Goal: Task Accomplishment & Management: Manage account settings

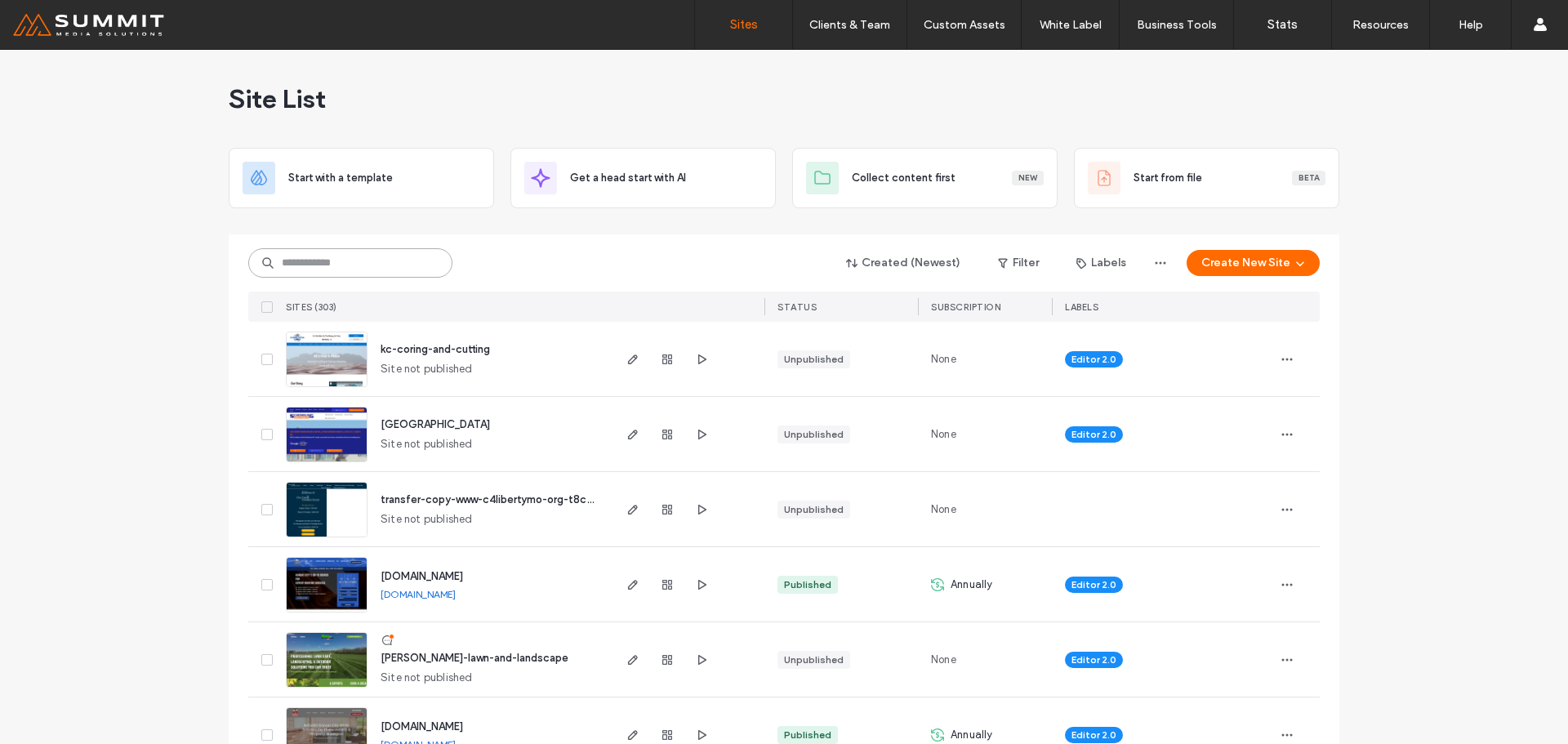
click at [384, 272] on input at bounding box center [351, 263] width 204 height 29
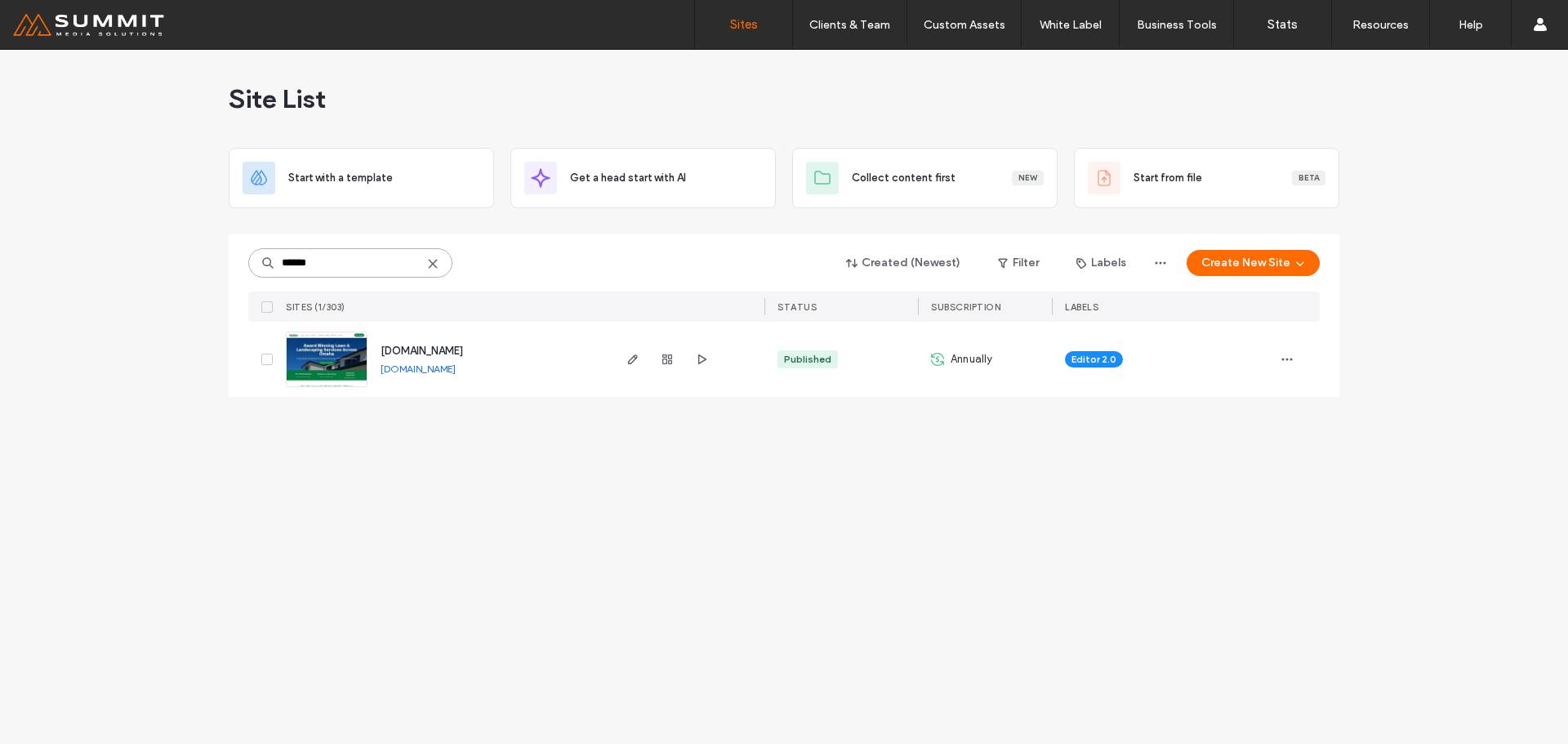
type input "******"
click at [463, 352] on span "www.garretslawnservices.com" at bounding box center [422, 351] width 83 height 12
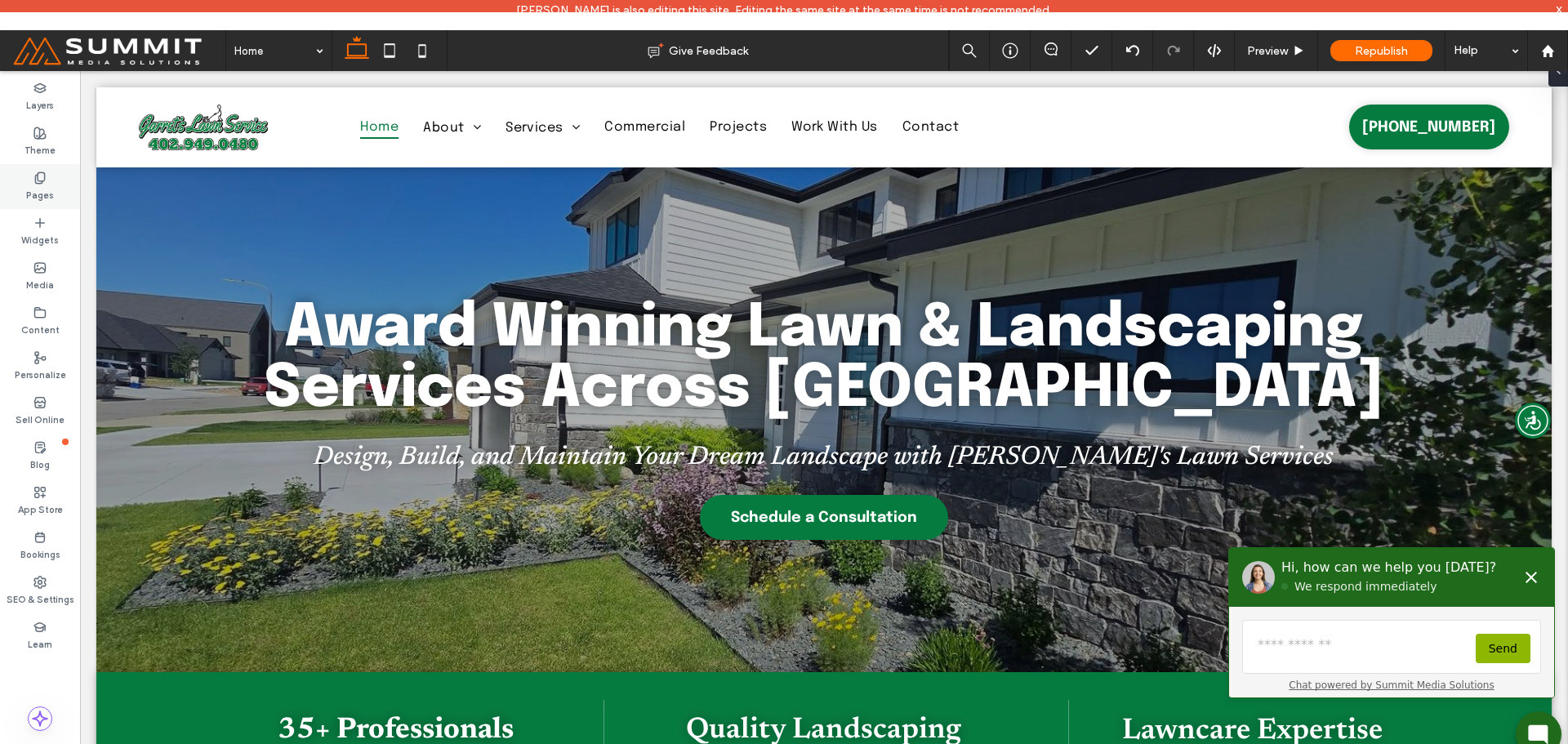
click at [28, 178] on div "Pages" at bounding box center [40, 186] width 80 height 45
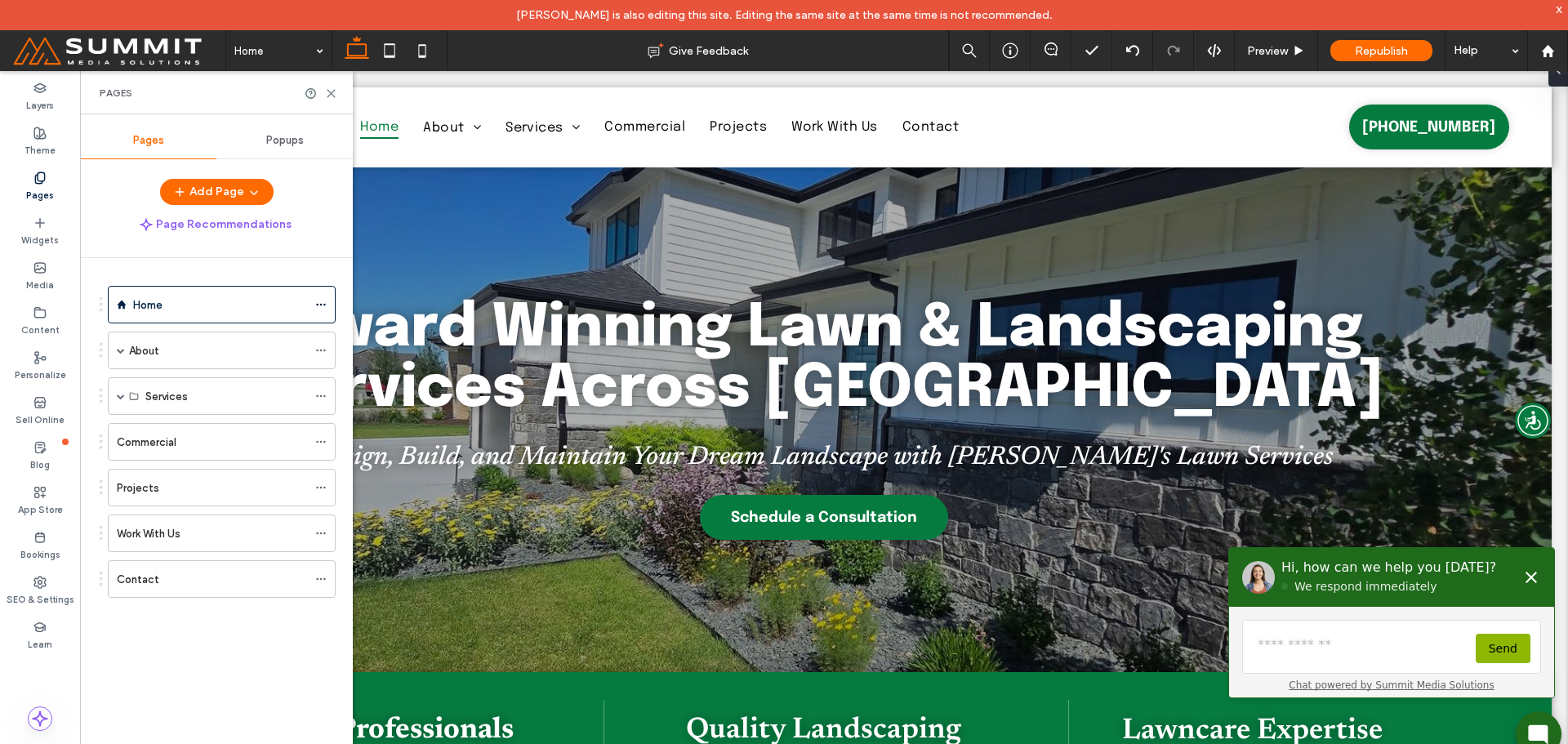
click at [36, 185] on label "Pages" at bounding box center [39, 194] width 28 height 18
click at [331, 92] on use at bounding box center [331, 93] width 7 height 7
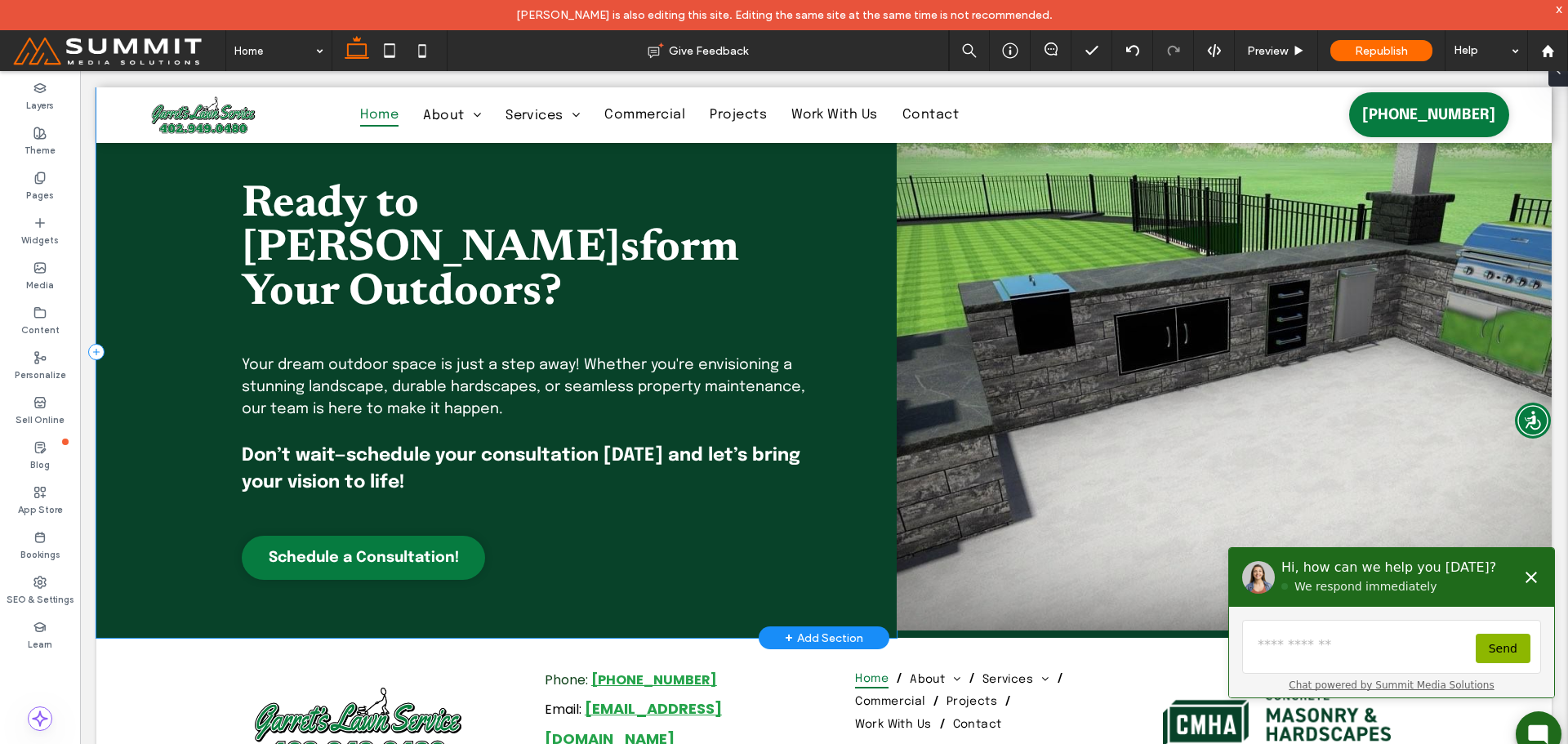
scroll to position [4505, 0]
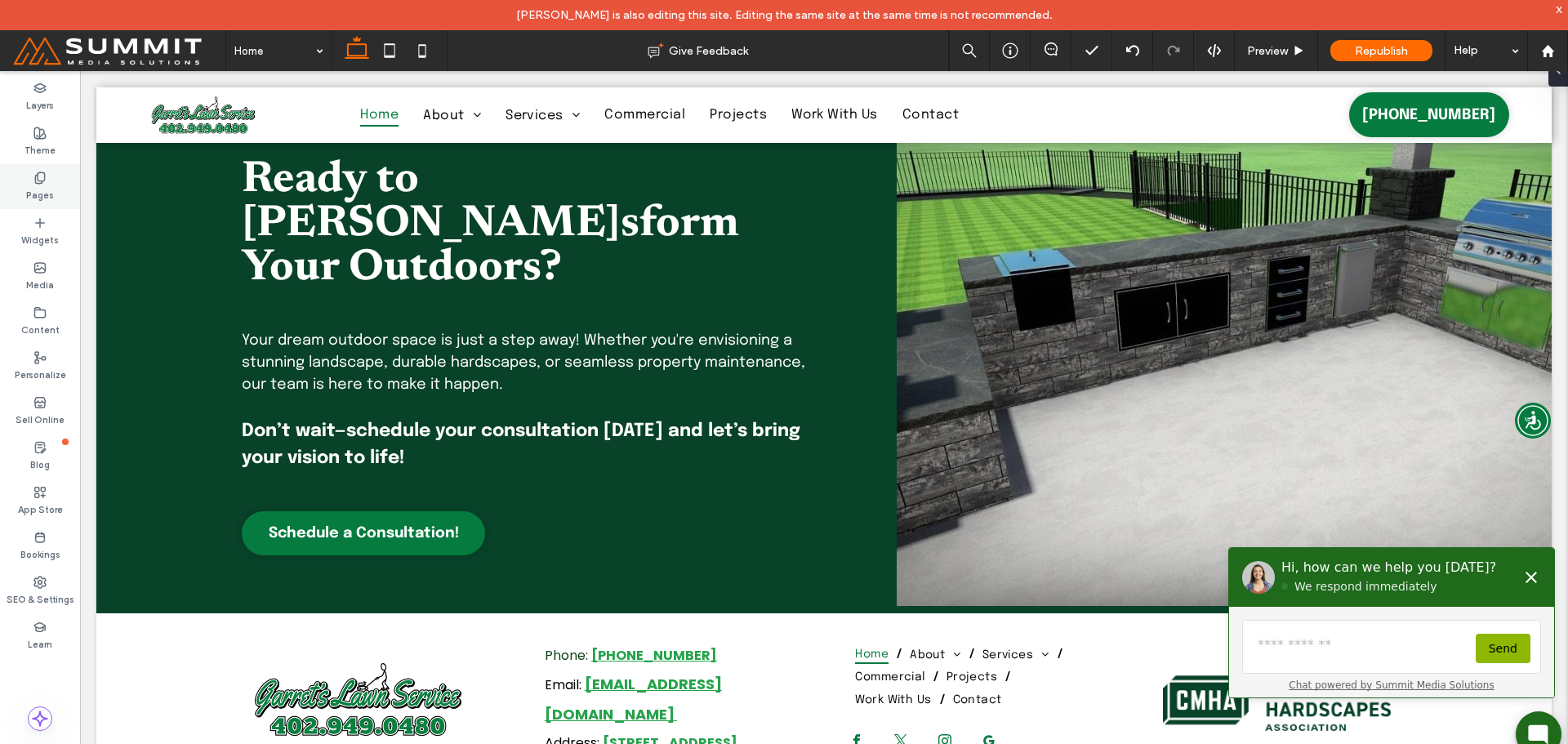
click at [43, 188] on label "Pages" at bounding box center [39, 194] width 28 height 18
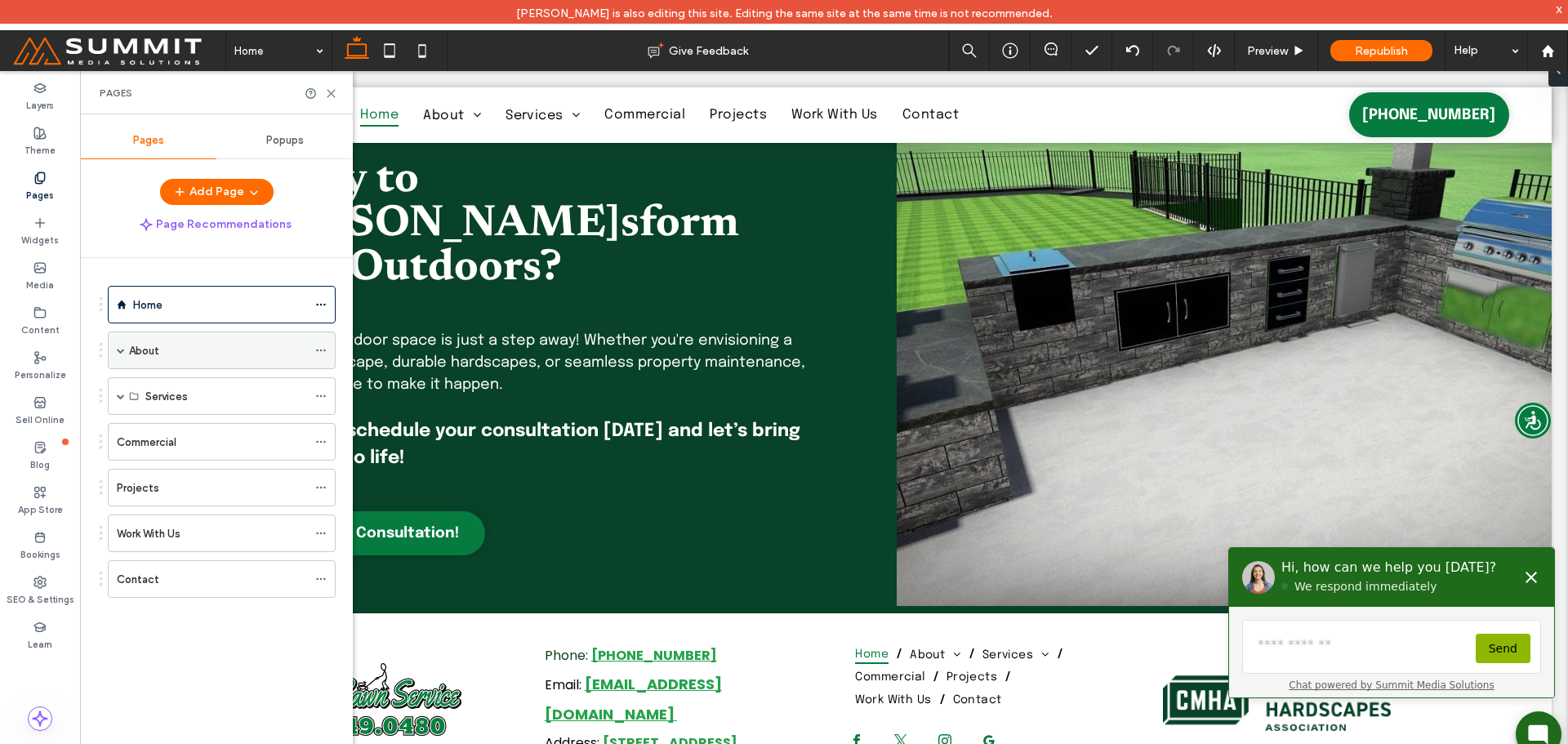
click at [224, 337] on div "About" at bounding box center [218, 350] width 178 height 36
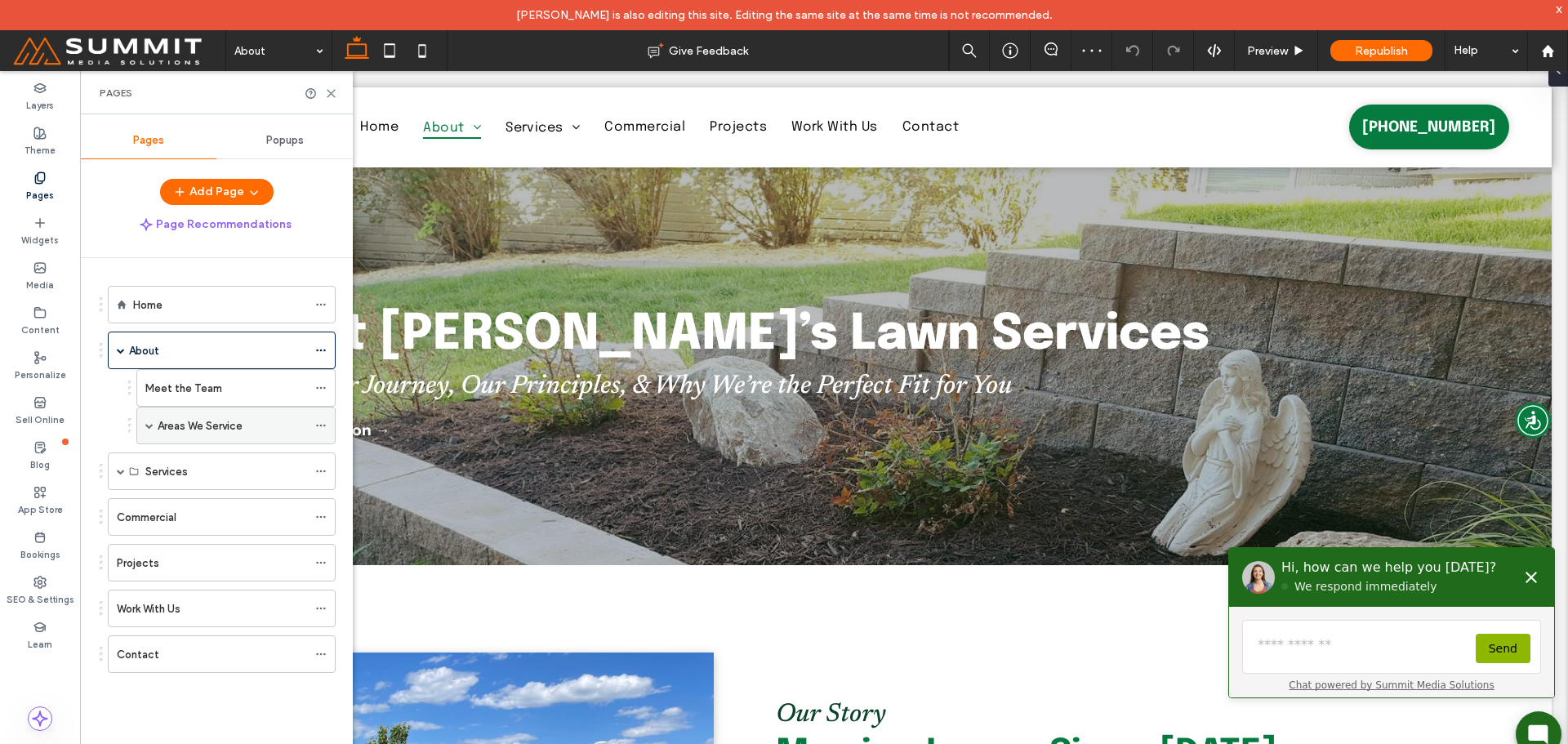
click at [231, 424] on label "Areas We Service" at bounding box center [201, 426] width 85 height 28
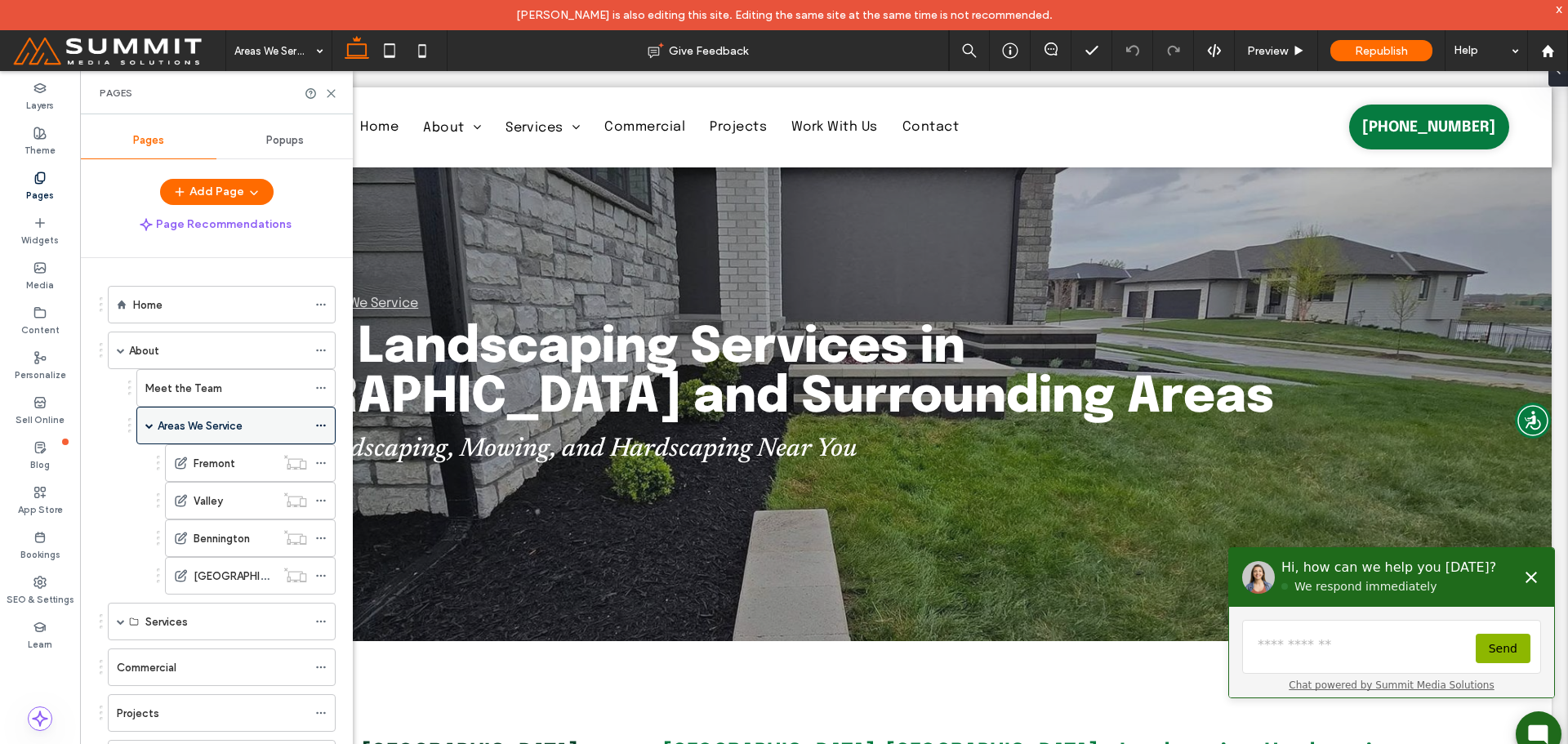
click at [231, 424] on label "Areas We Service" at bounding box center [201, 426] width 85 height 28
click at [143, 428] on div "Areas We Service" at bounding box center [236, 425] width 199 height 37
click at [161, 616] on label "Services" at bounding box center [167, 621] width 43 height 28
click at [169, 629] on label "Services" at bounding box center [167, 621] width 43 height 28
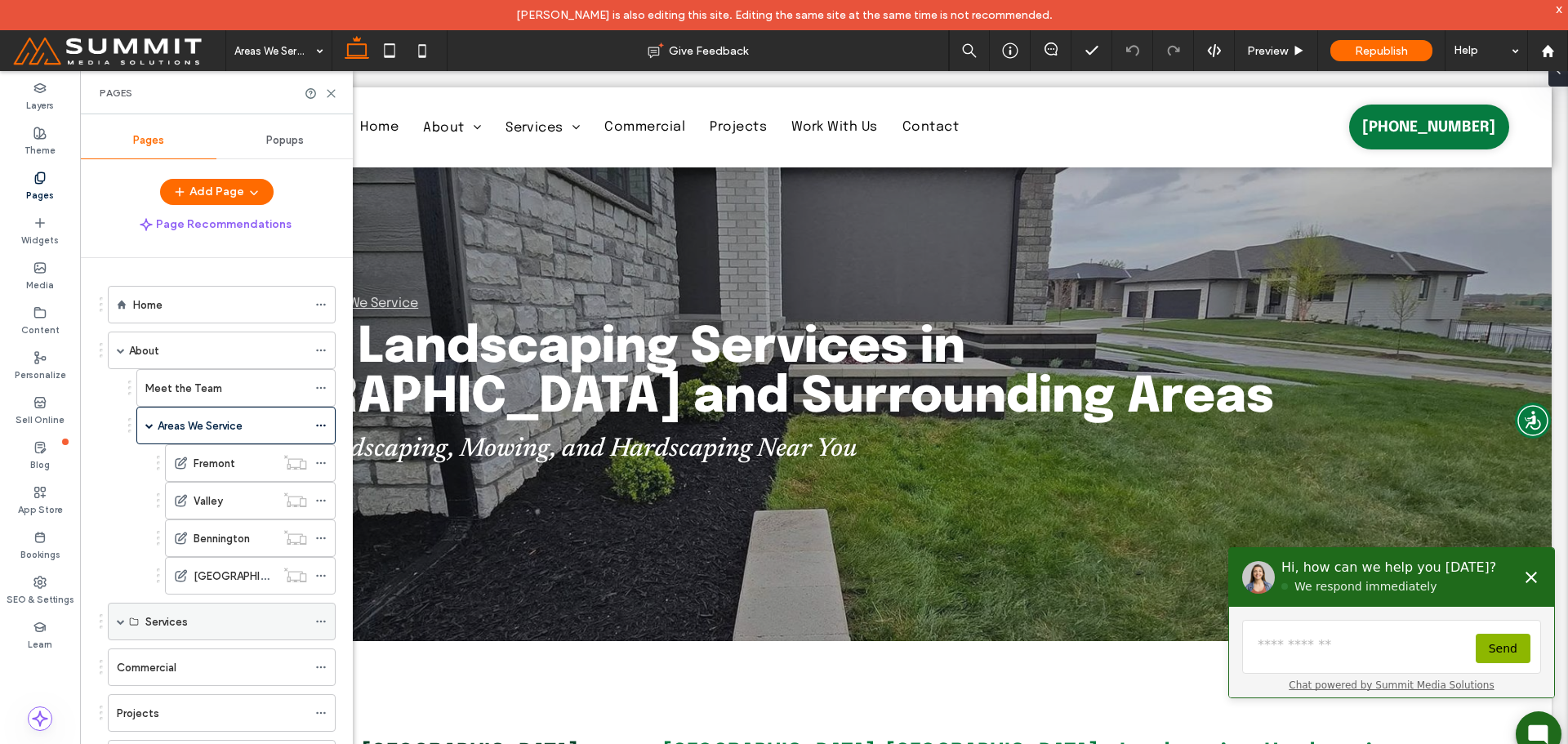
click at [147, 629] on label "Services" at bounding box center [167, 621] width 43 height 28
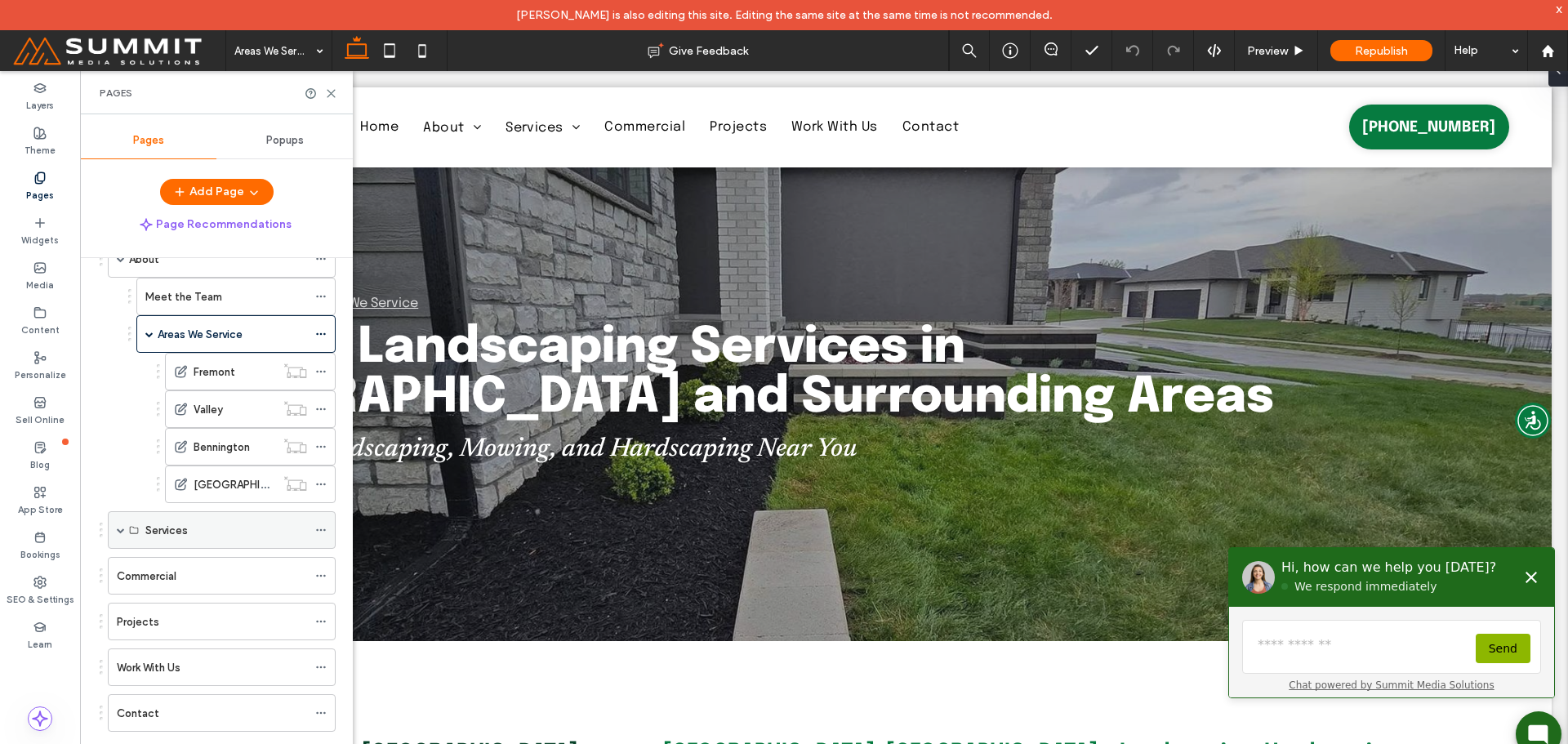
scroll to position [98, 0]
click at [116, 530] on div "Services" at bounding box center [221, 524] width 228 height 37
click at [130, 524] on use at bounding box center [133, 524] width 8 height 7
drag, startPoint x: 184, startPoint y: 529, endPoint x: 193, endPoint y: 530, distance: 9.1
click at [187, 529] on div "Folder" at bounding box center [172, 524] width 49 height 25
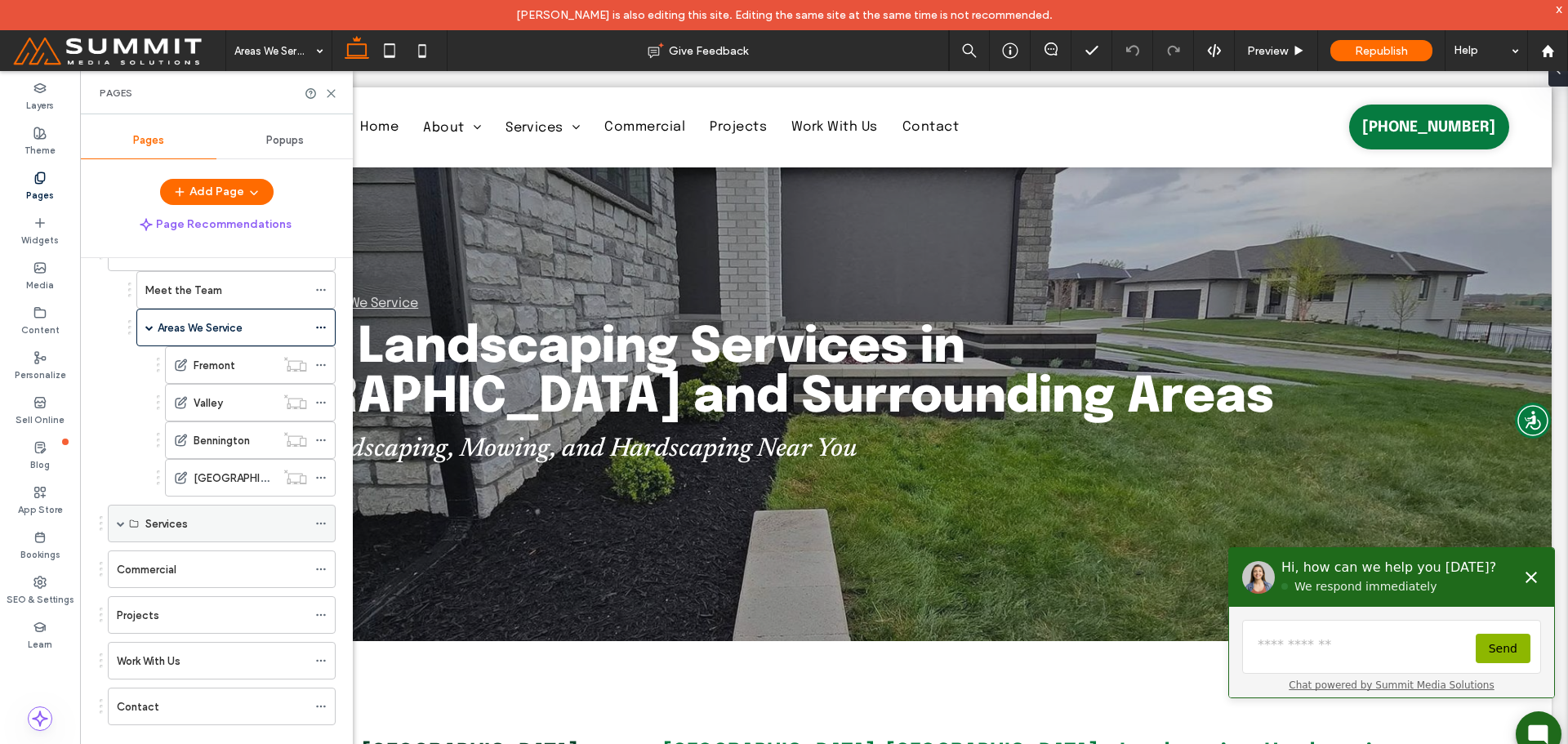
click at [237, 526] on div "Services" at bounding box center [226, 524] width 162 height 17
click at [223, 517] on div "Services" at bounding box center [226, 524] width 162 height 17
click at [196, 519] on div "Services" at bounding box center [226, 524] width 162 height 17
click at [335, 92] on icon at bounding box center [331, 93] width 12 height 12
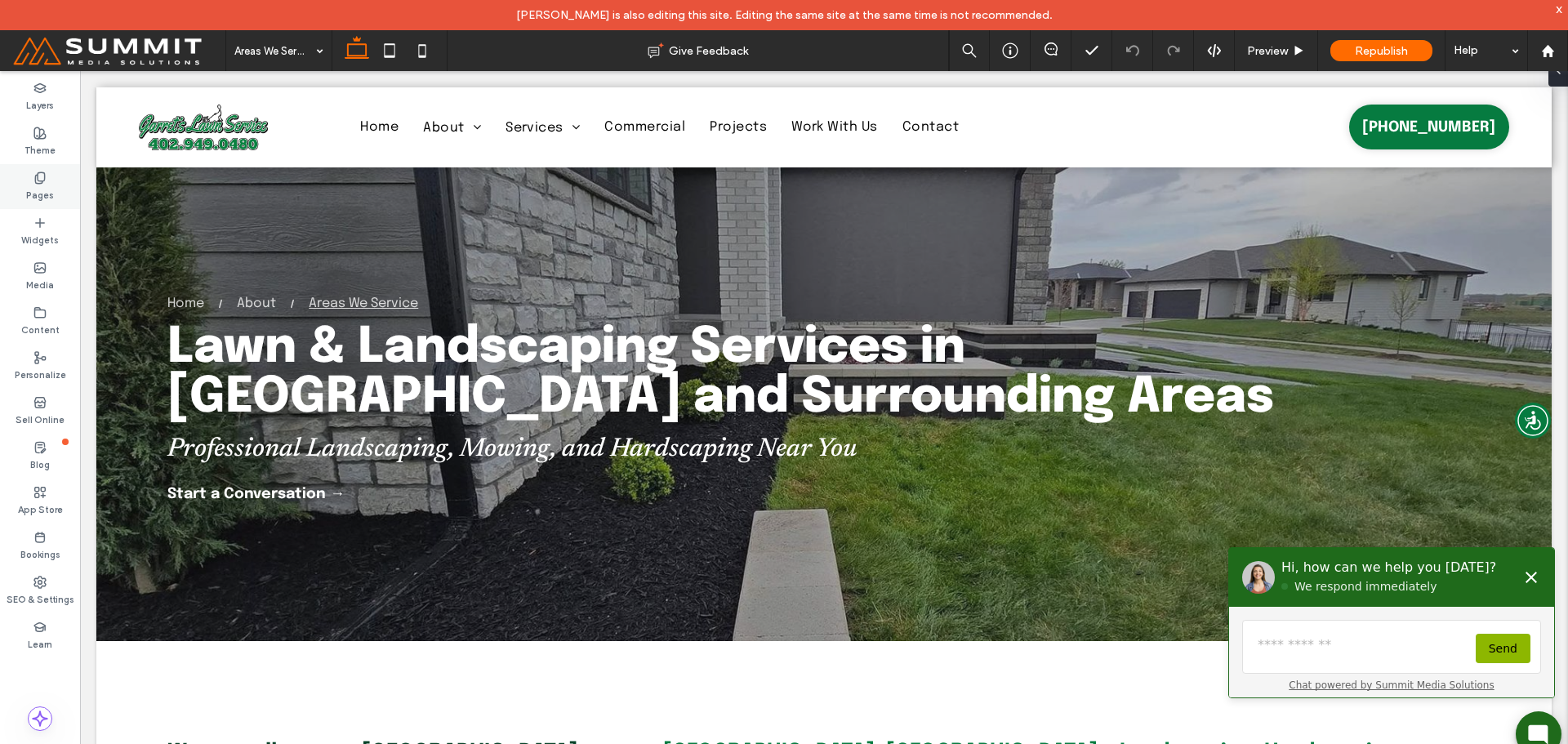
click at [40, 198] on label "Pages" at bounding box center [39, 194] width 28 height 18
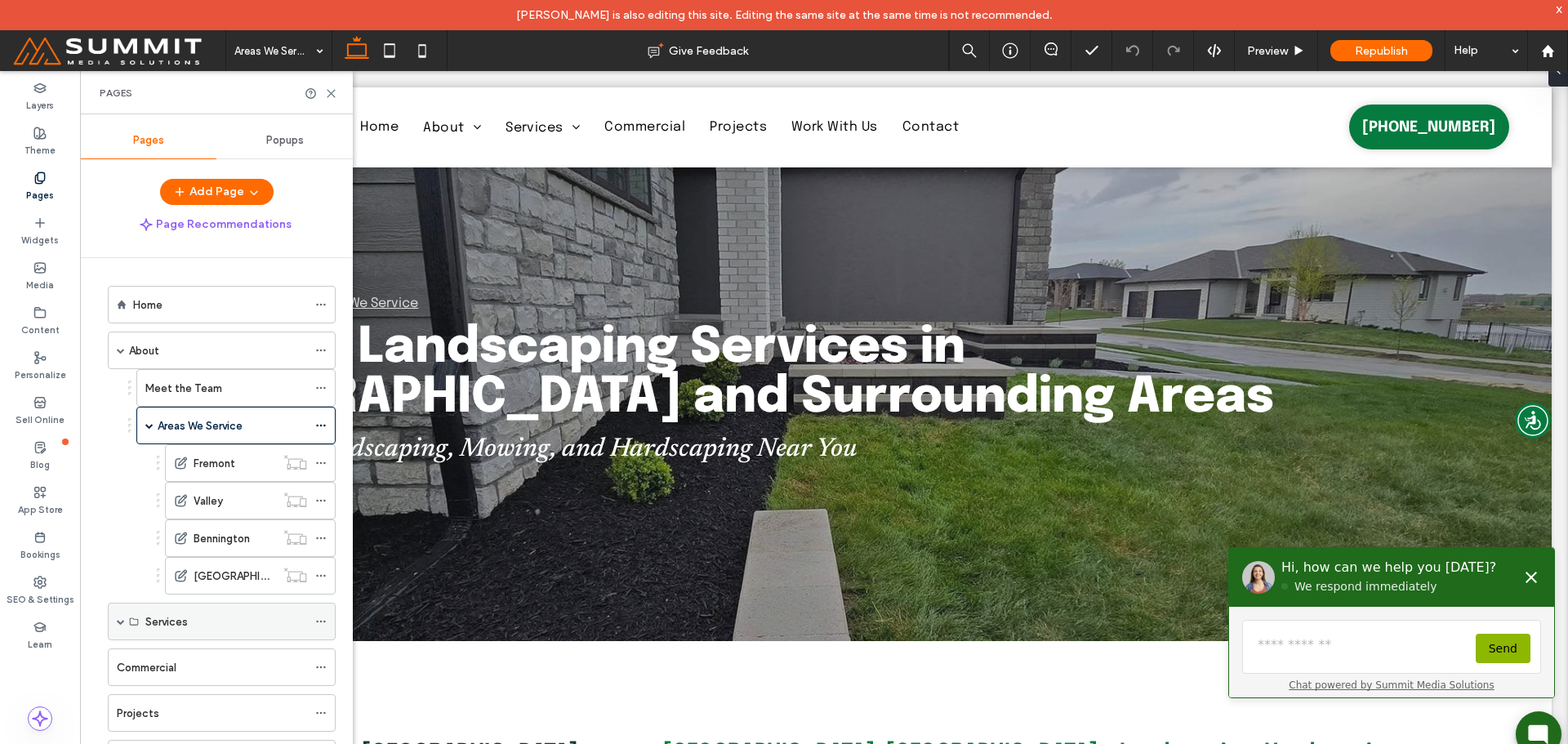
click at [171, 618] on label "Services" at bounding box center [167, 621] width 43 height 28
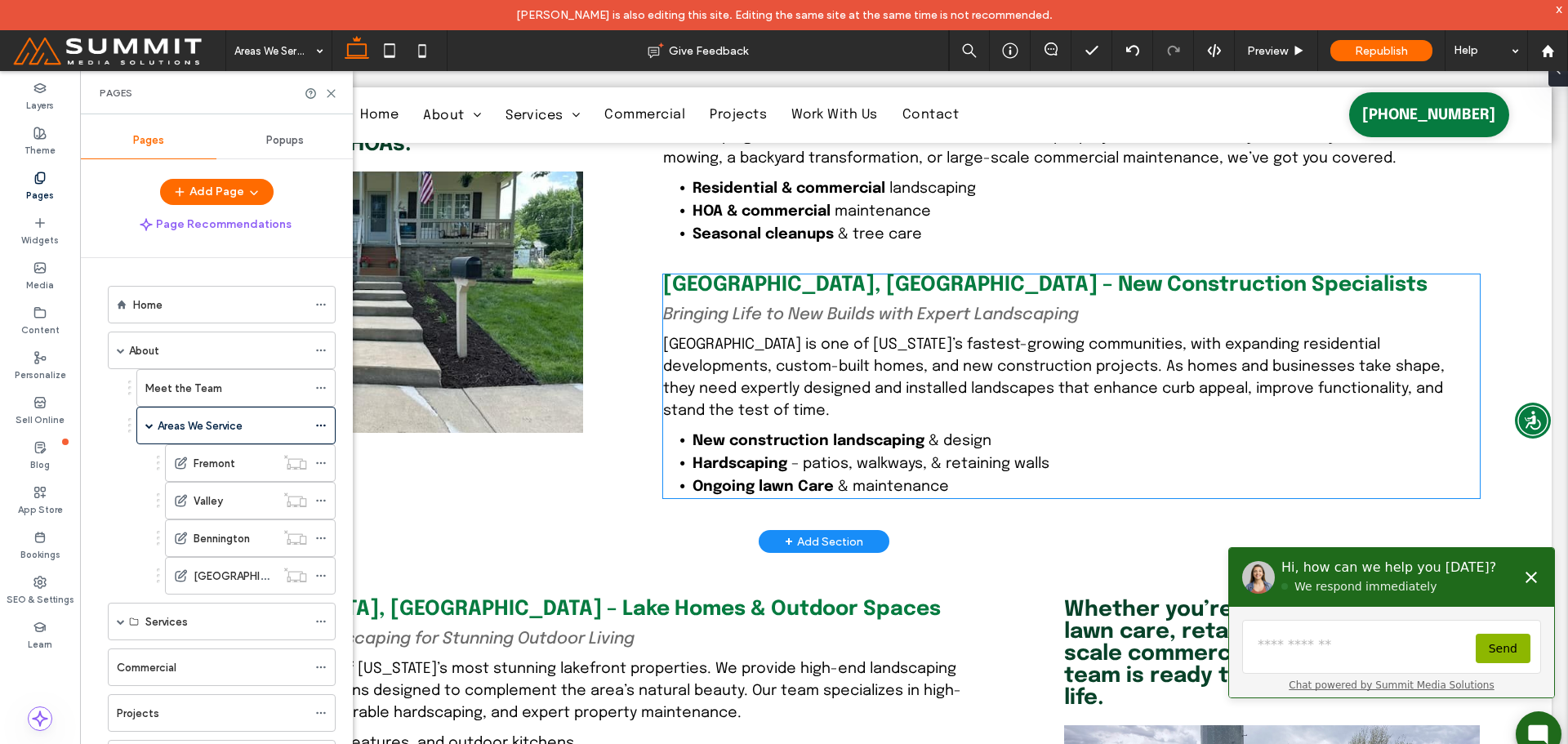
scroll to position [817, 0]
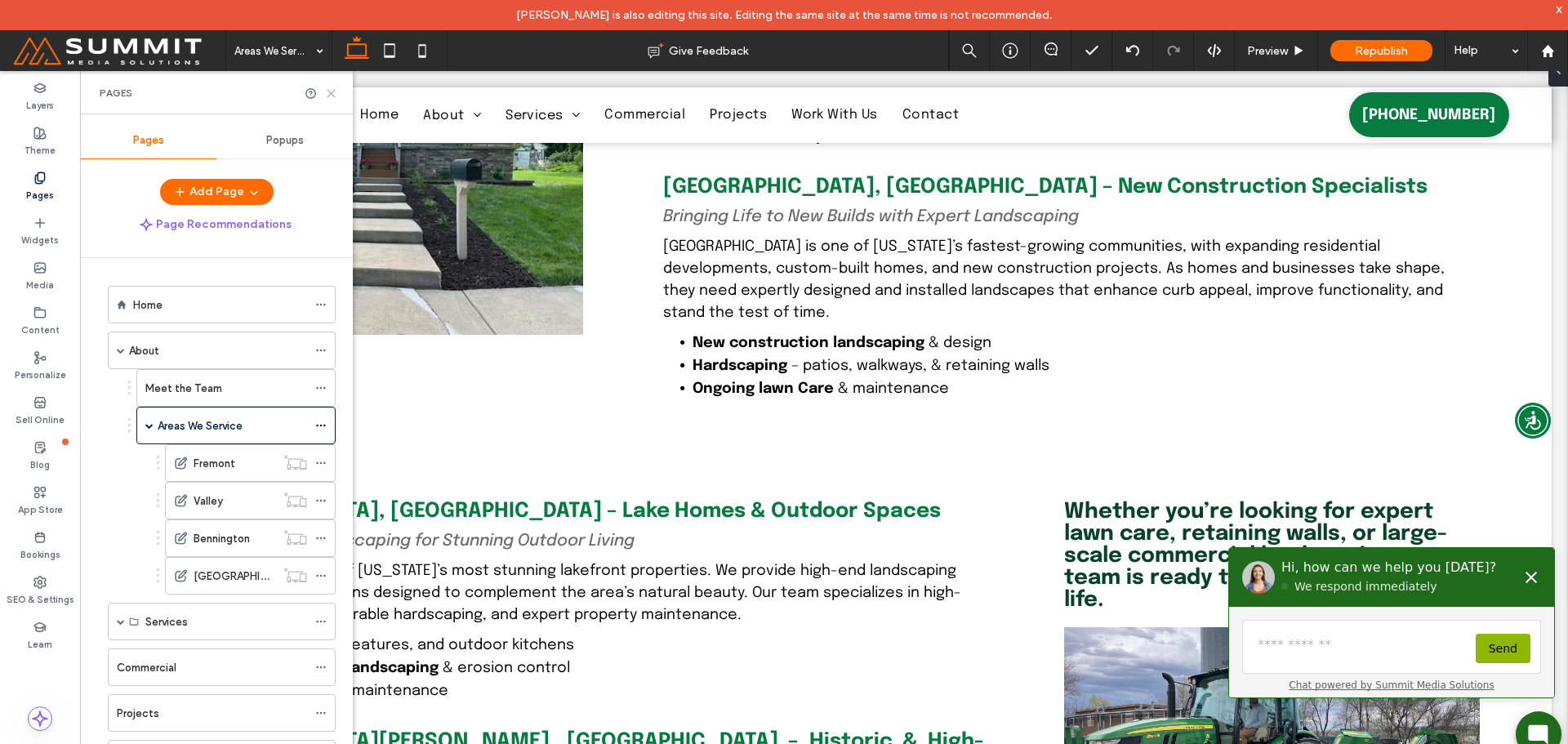
click at [332, 95] on icon at bounding box center [331, 93] width 12 height 12
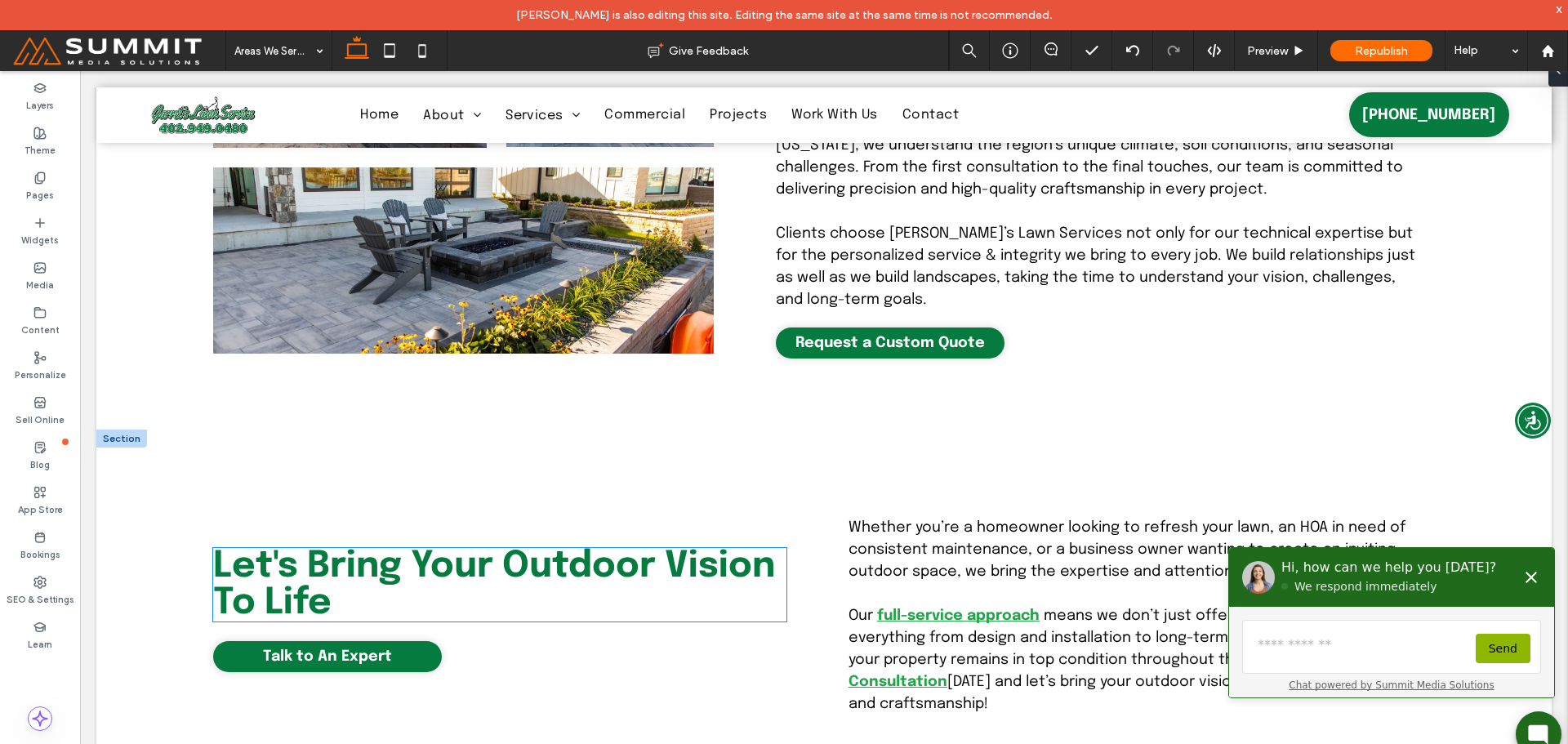
scroll to position [2669, 0]
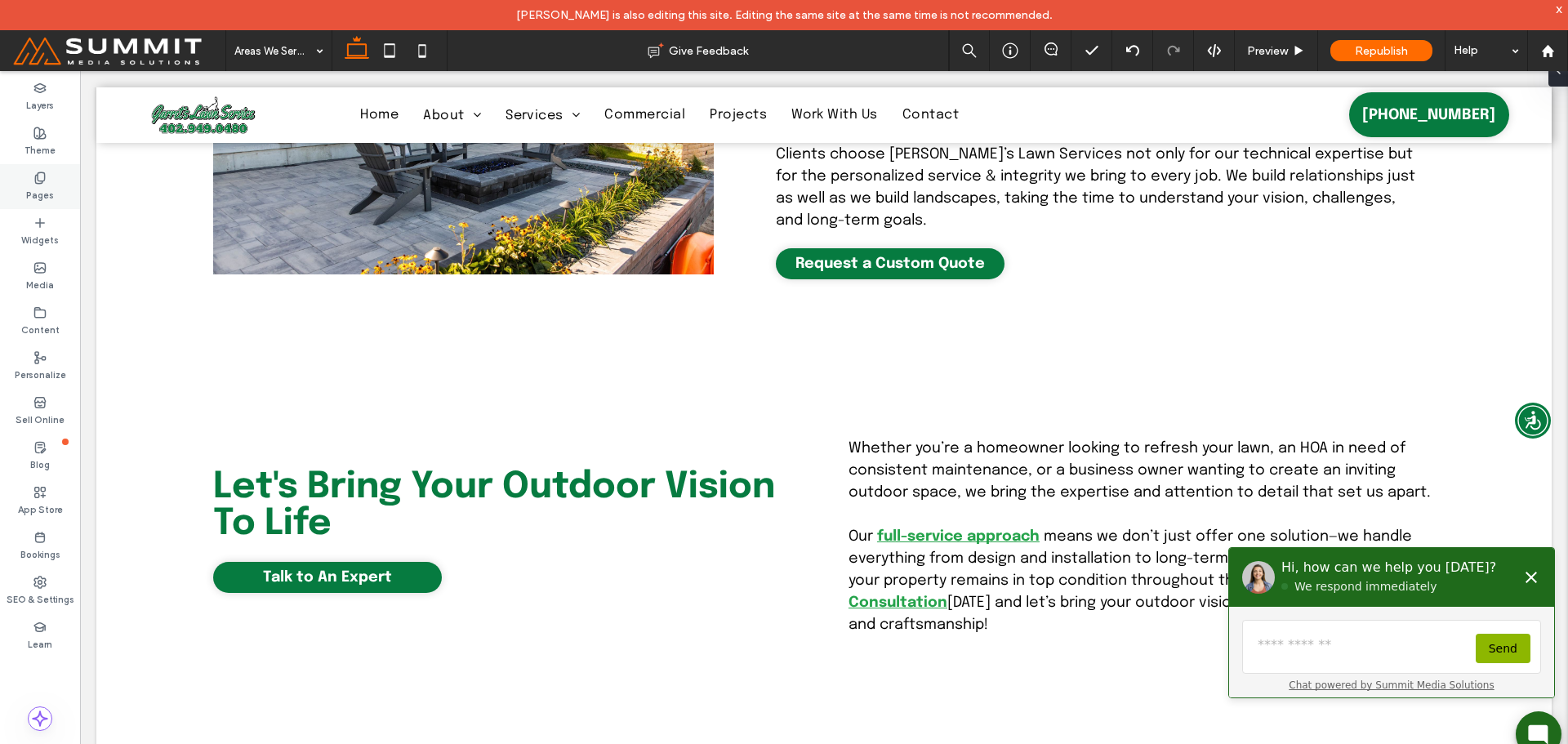
click at [50, 193] on label "Pages" at bounding box center [39, 194] width 28 height 18
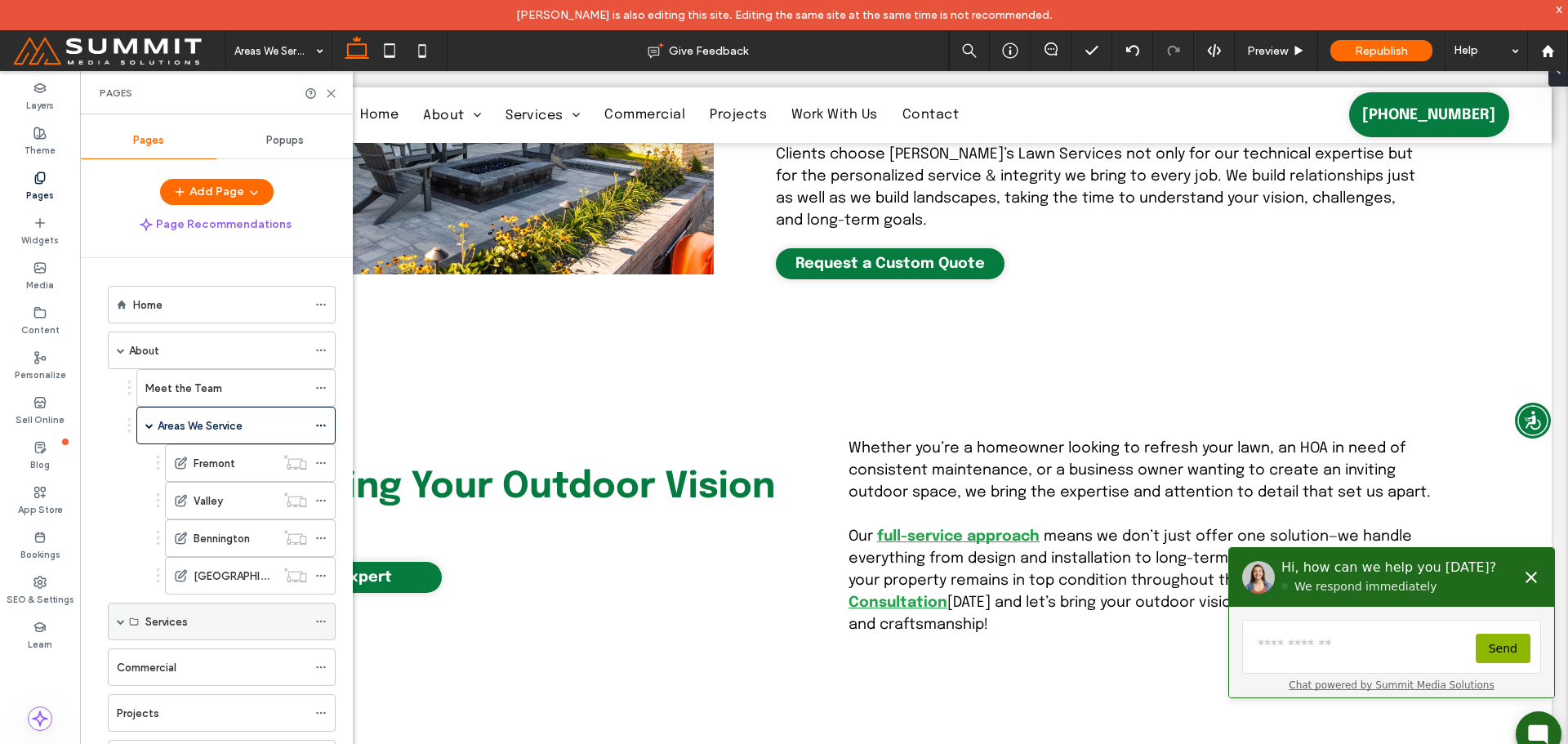
click at [129, 625] on icon at bounding box center [133, 621] width 10 height 10
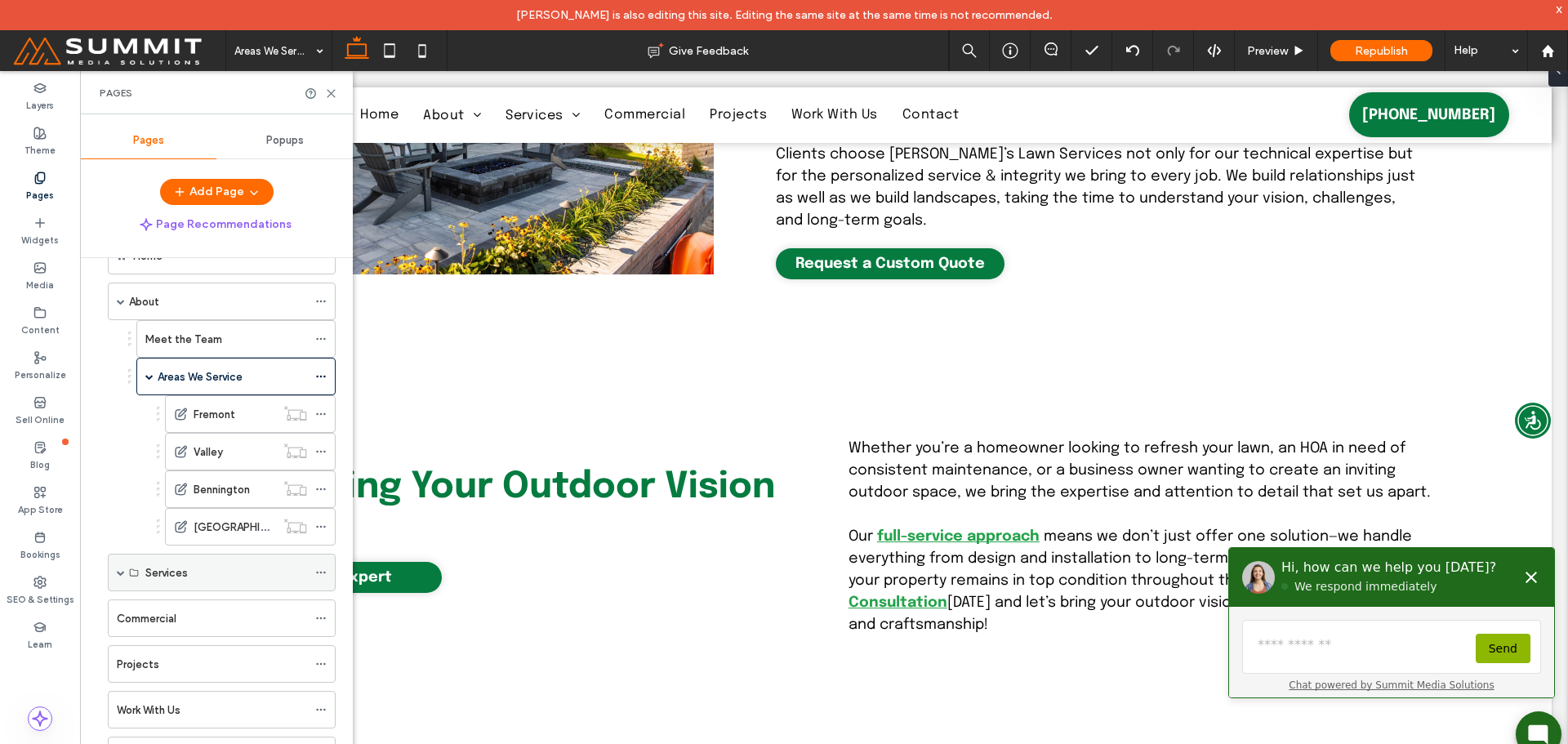
scroll to position [98, 0]
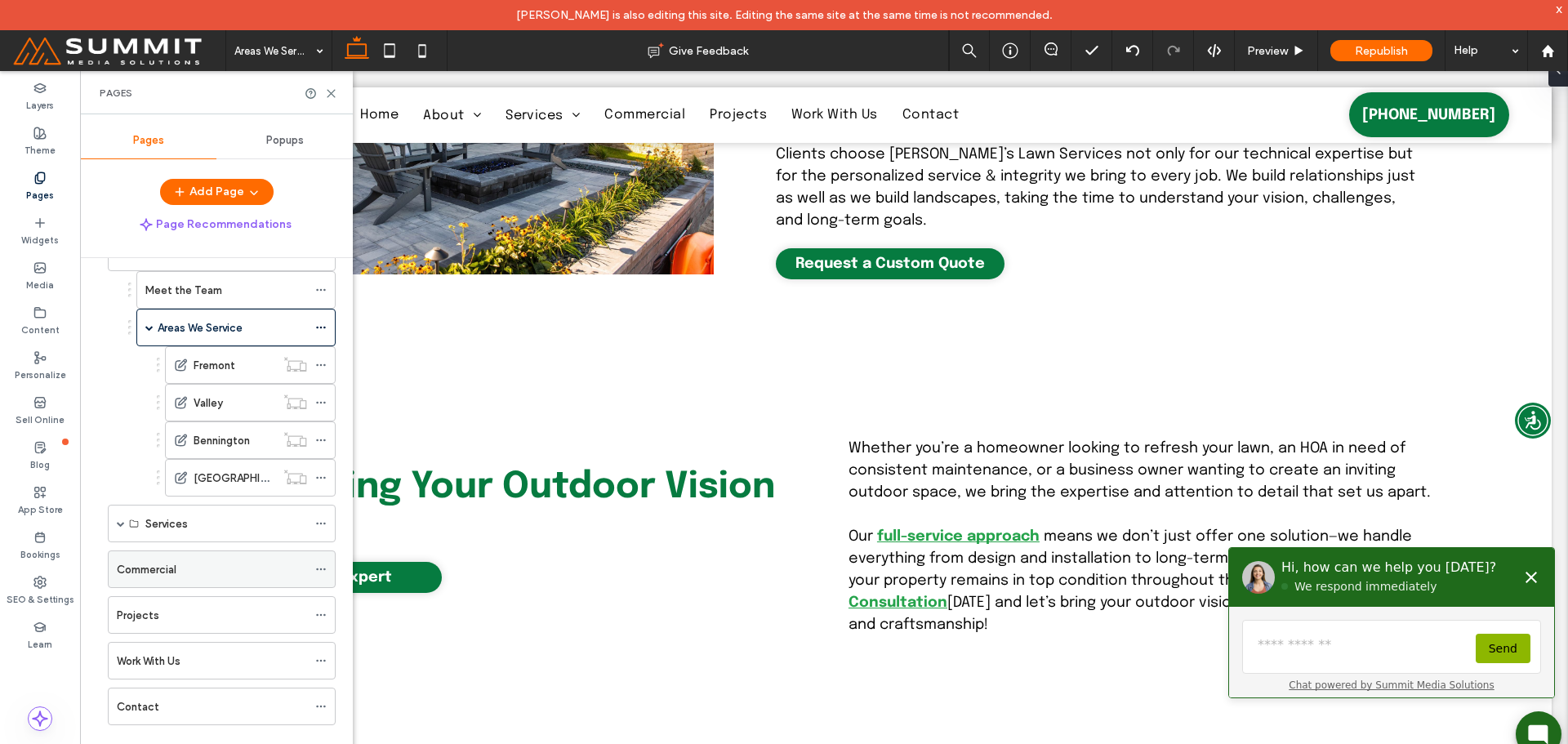
click at [138, 566] on label "Commercial" at bounding box center [147, 570] width 59 height 28
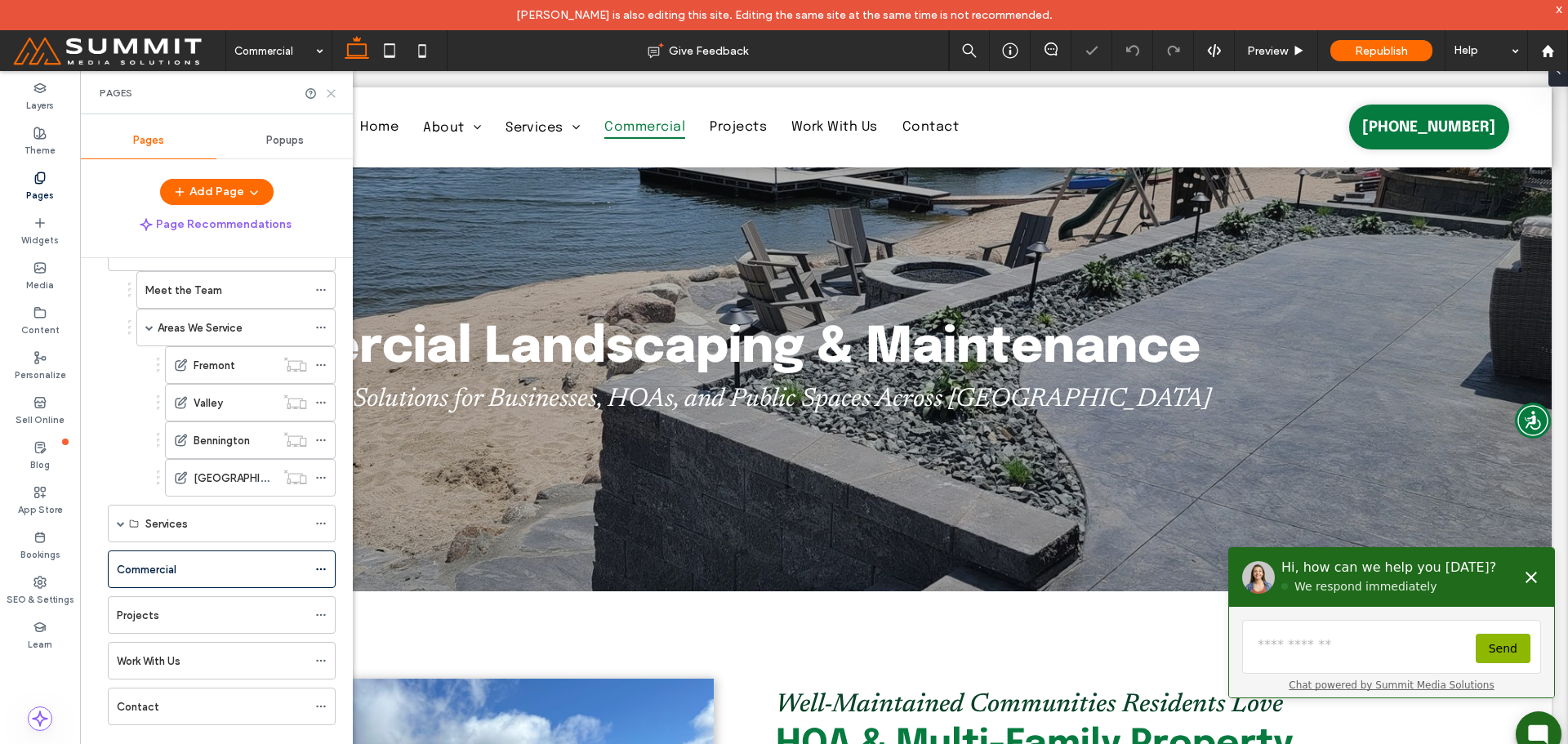
click at [333, 97] on icon at bounding box center [331, 93] width 12 height 12
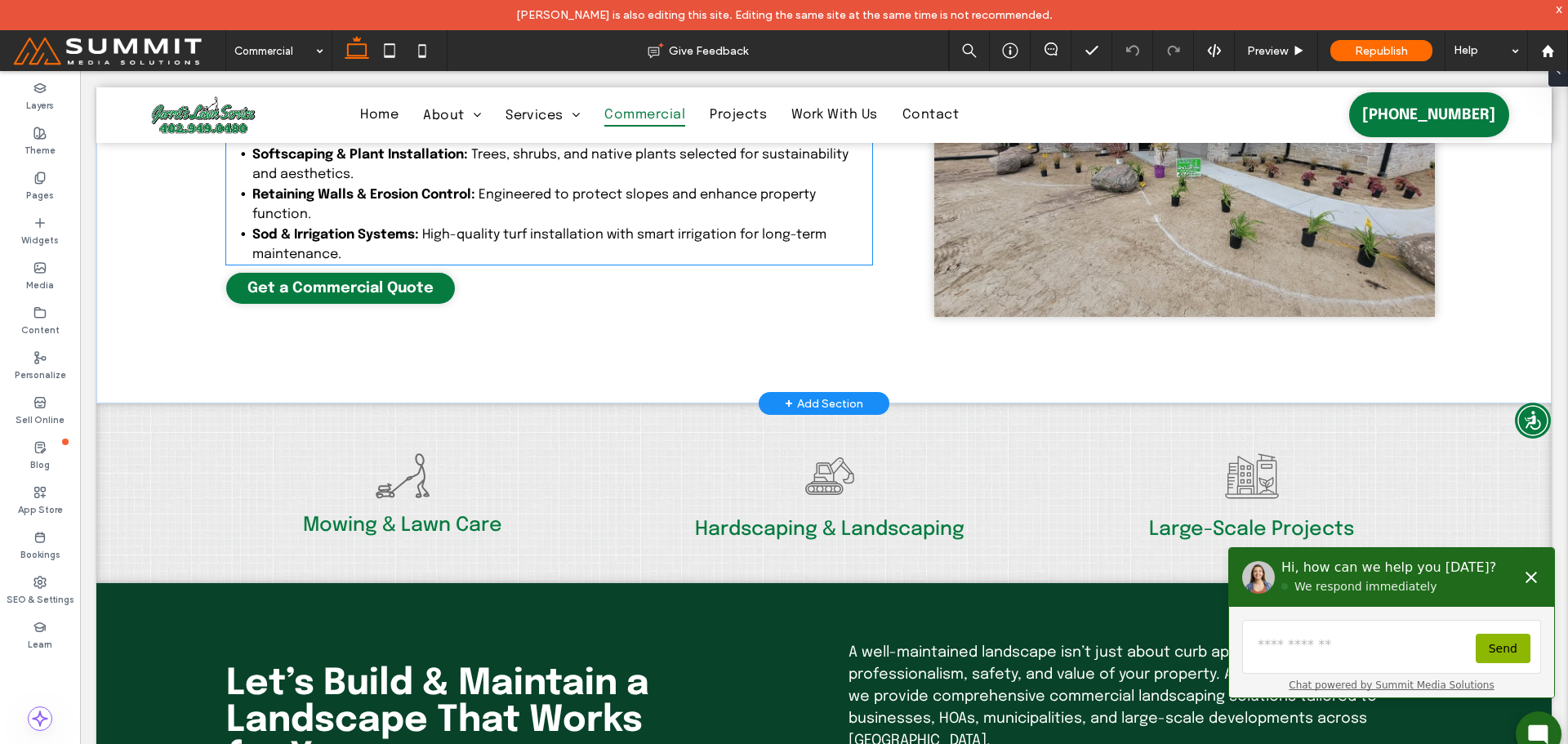
scroll to position [1225, 0]
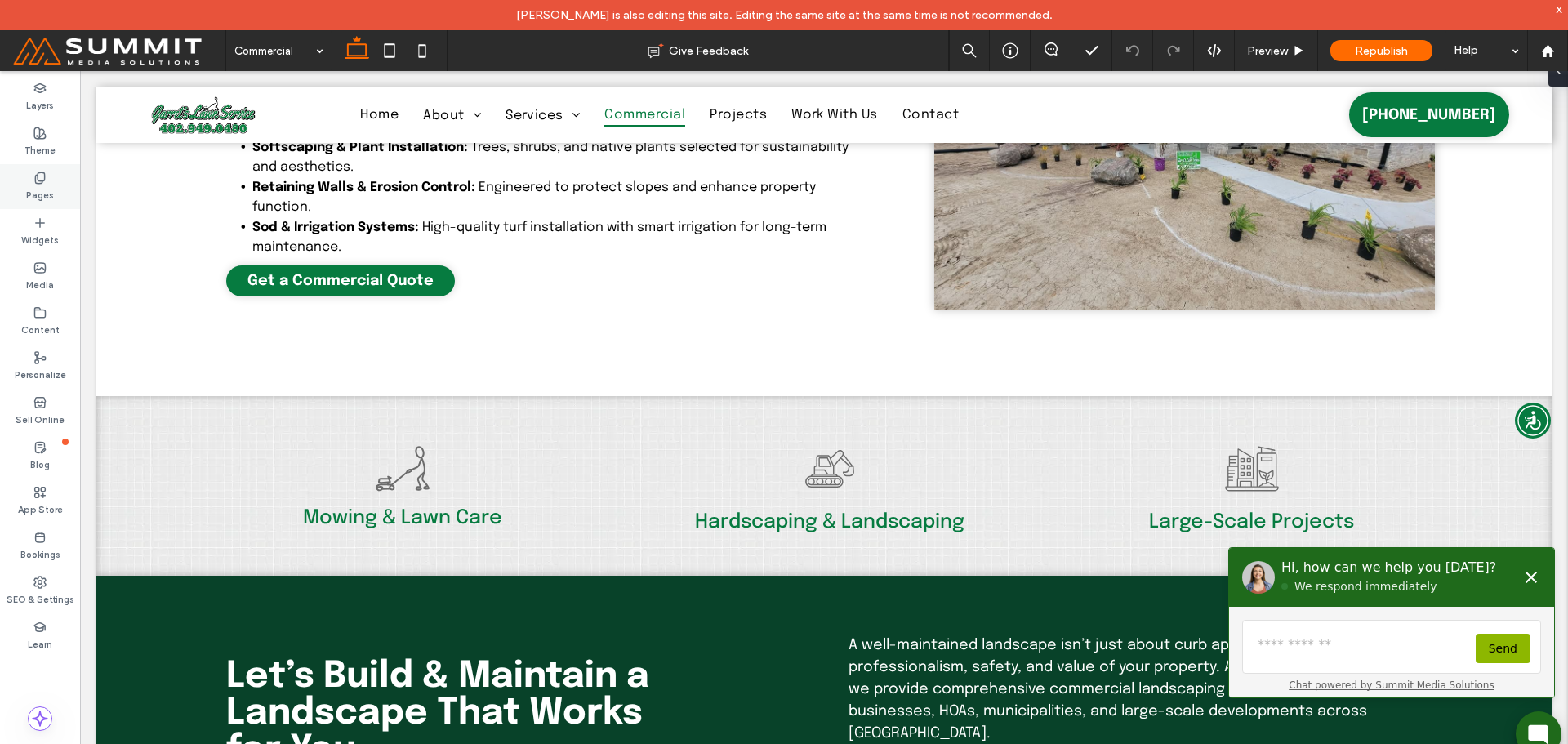
click at [54, 186] on div "Pages" at bounding box center [40, 186] width 80 height 45
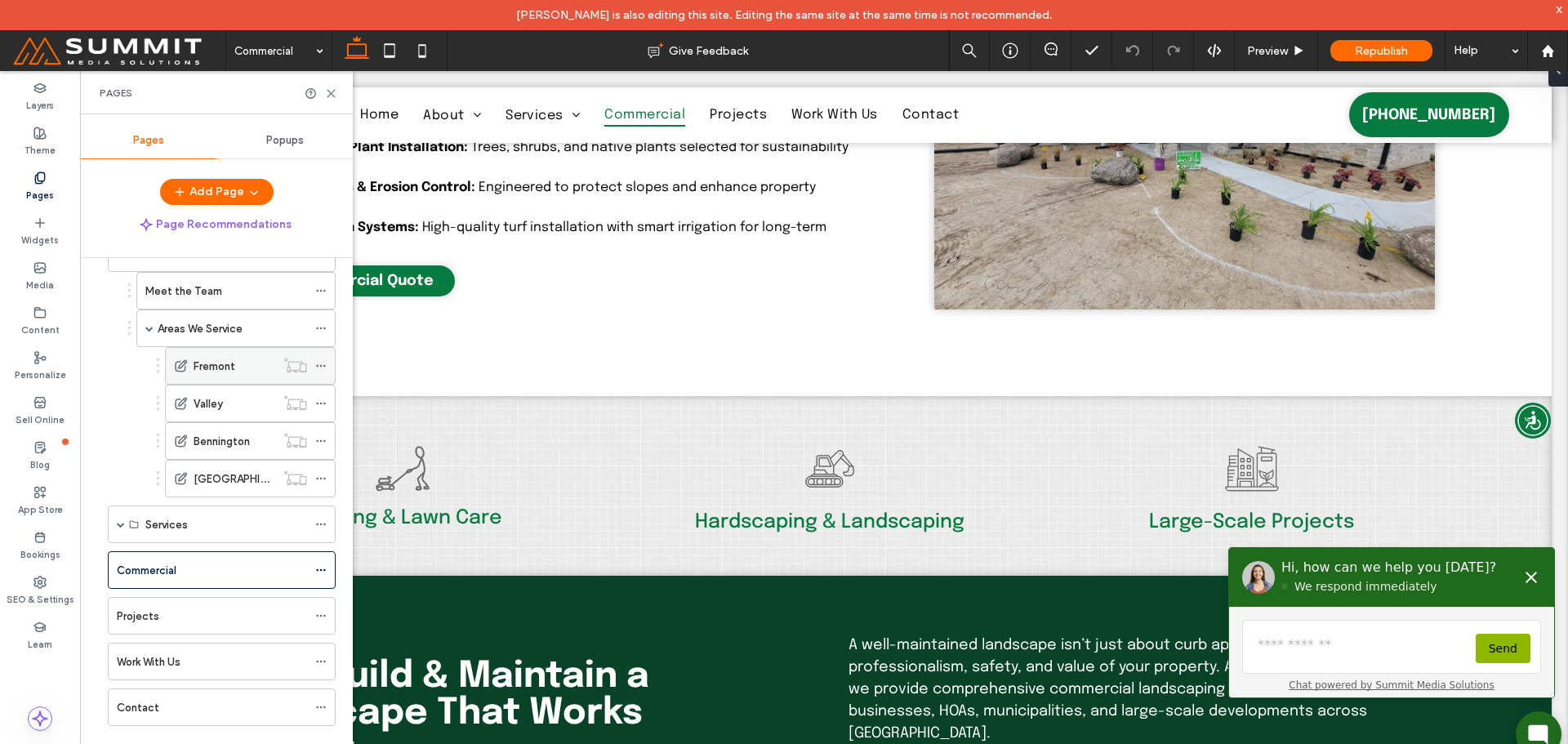
scroll to position [98, 0]
click at [151, 606] on label "Projects" at bounding box center [139, 615] width 43 height 28
click at [336, 93] on icon at bounding box center [331, 93] width 12 height 12
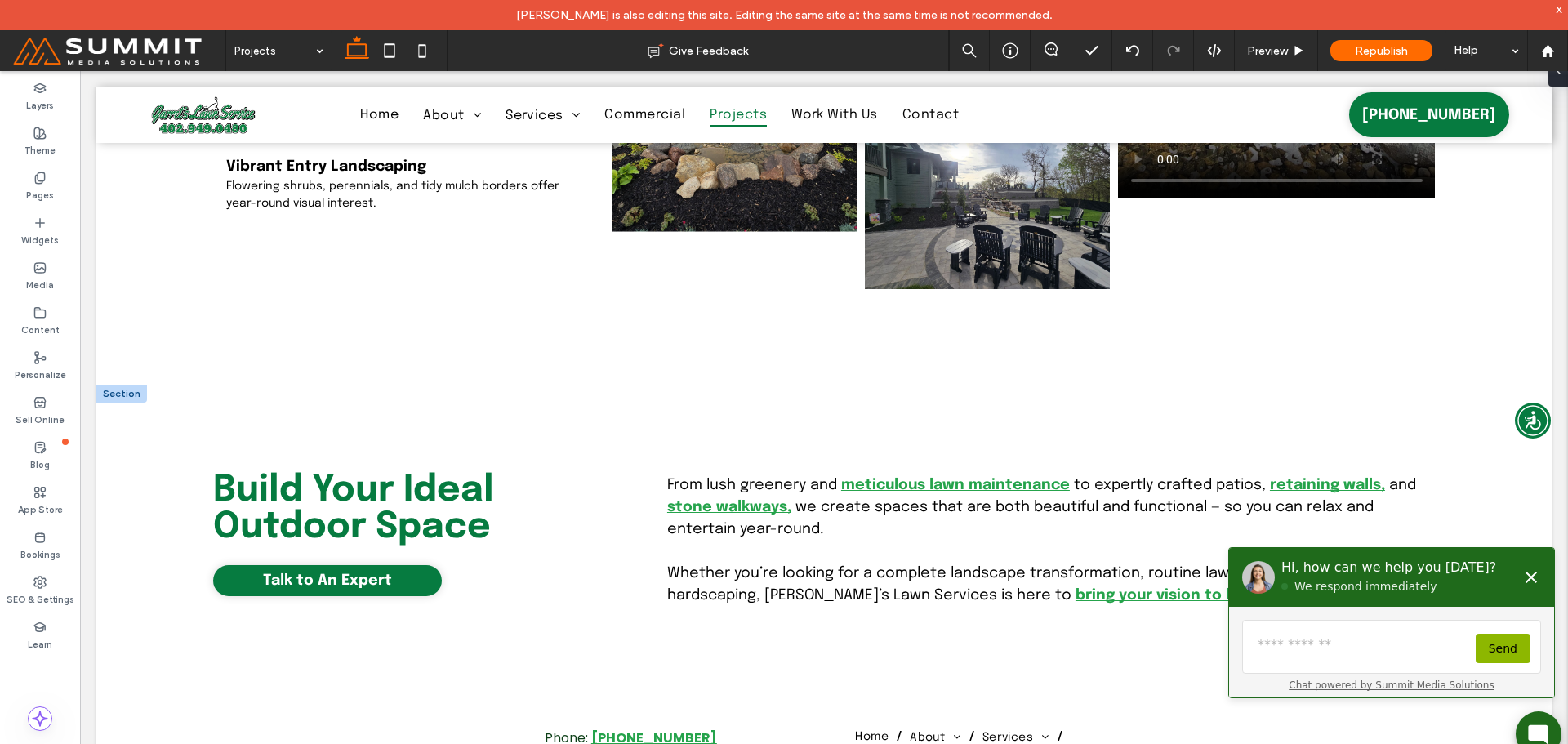
scroll to position [7902, 0]
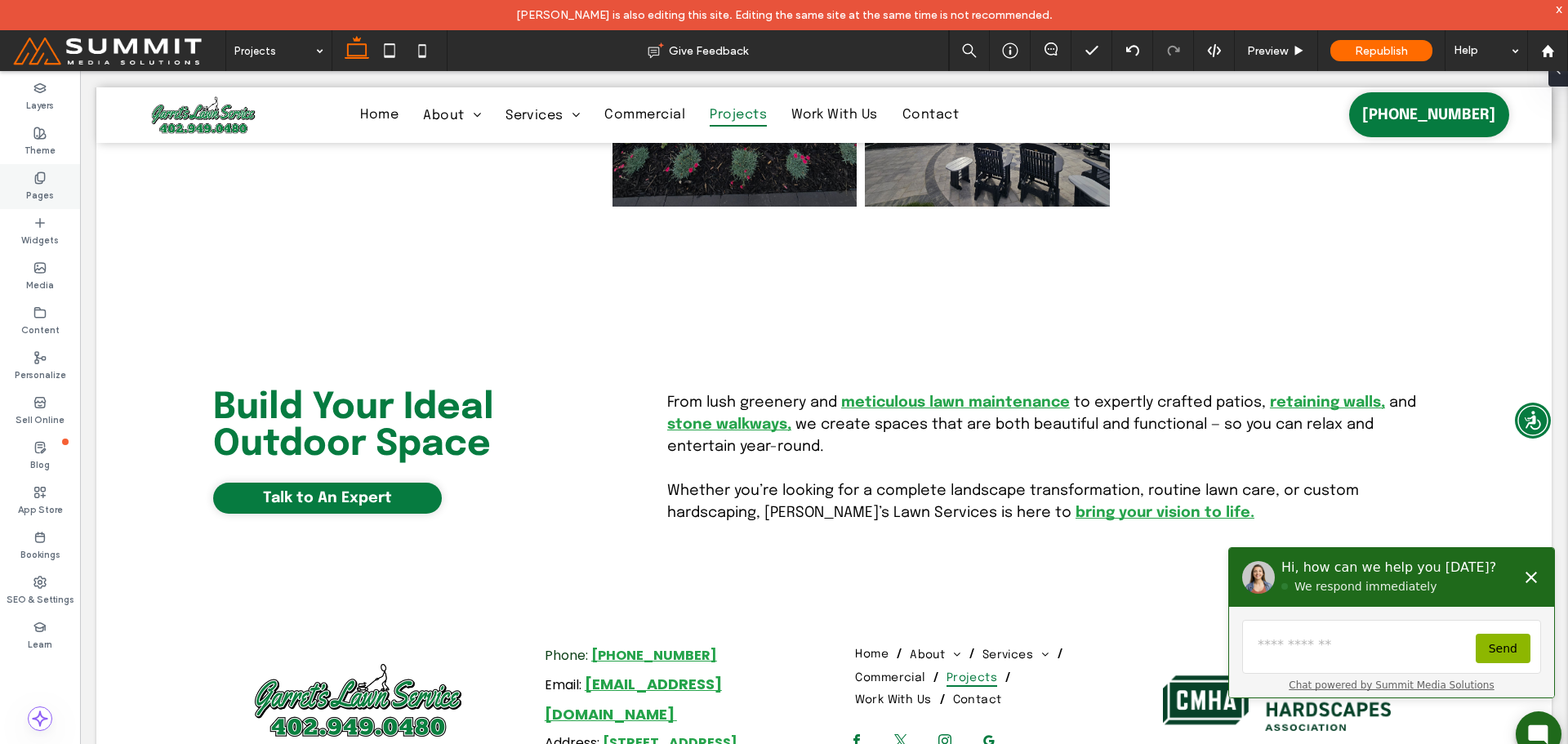
click at [48, 192] on label "Pages" at bounding box center [39, 194] width 28 height 18
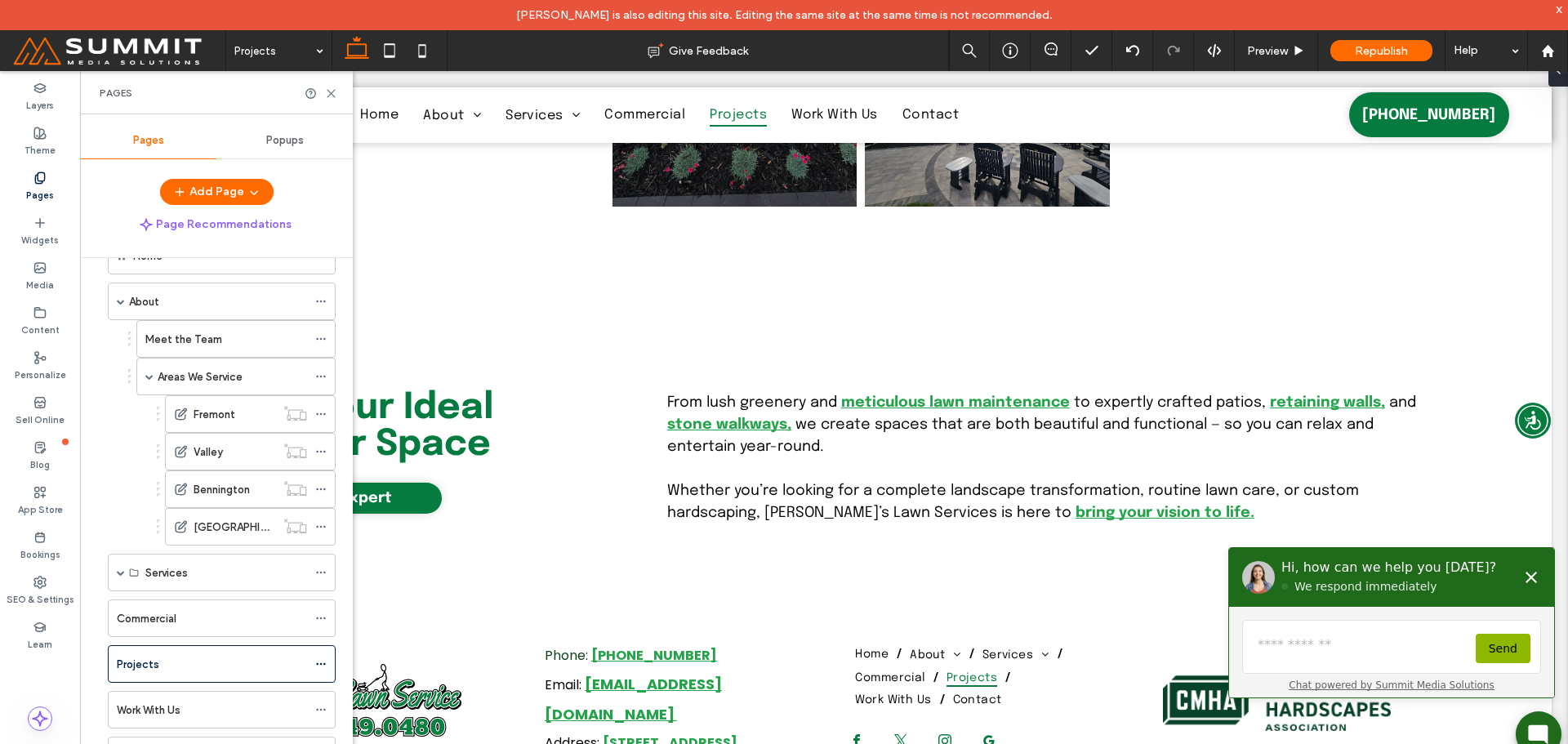
scroll to position [98, 0]
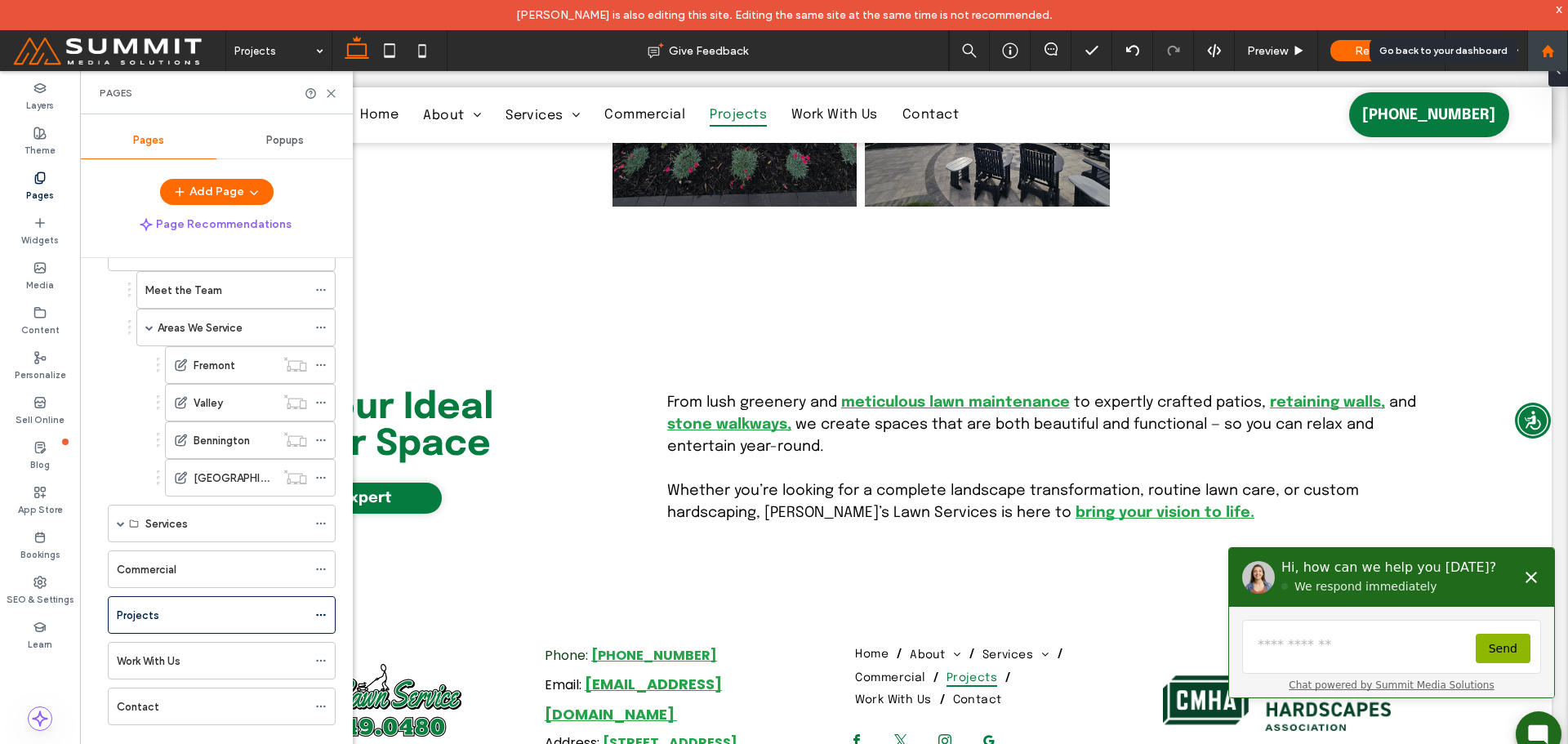
click at [1548, 60] on div at bounding box center [1548, 51] width 41 height 41
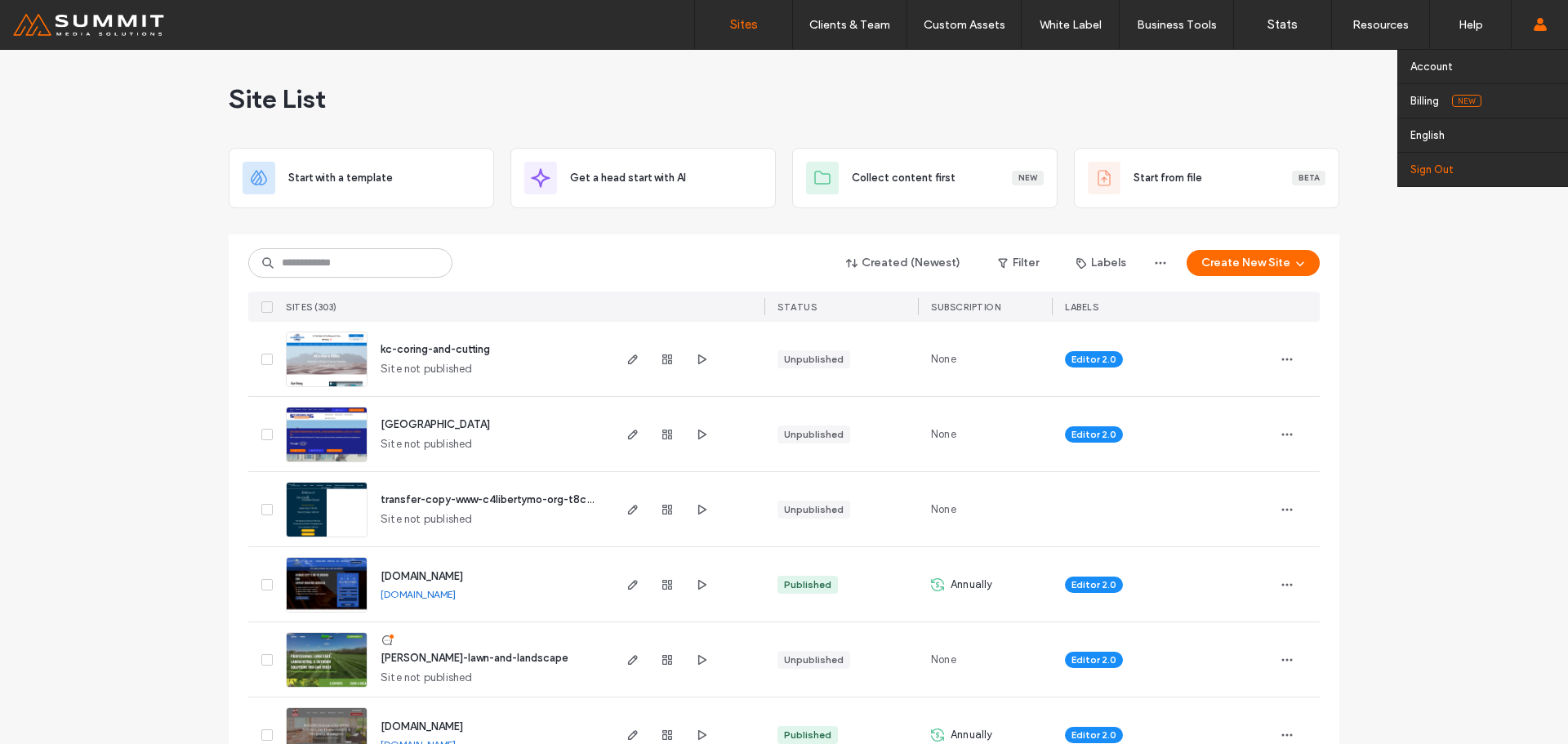
click at [1467, 170] on link "Sign Out" at bounding box center [1490, 170] width 158 height 34
